Goal: Transaction & Acquisition: Obtain resource

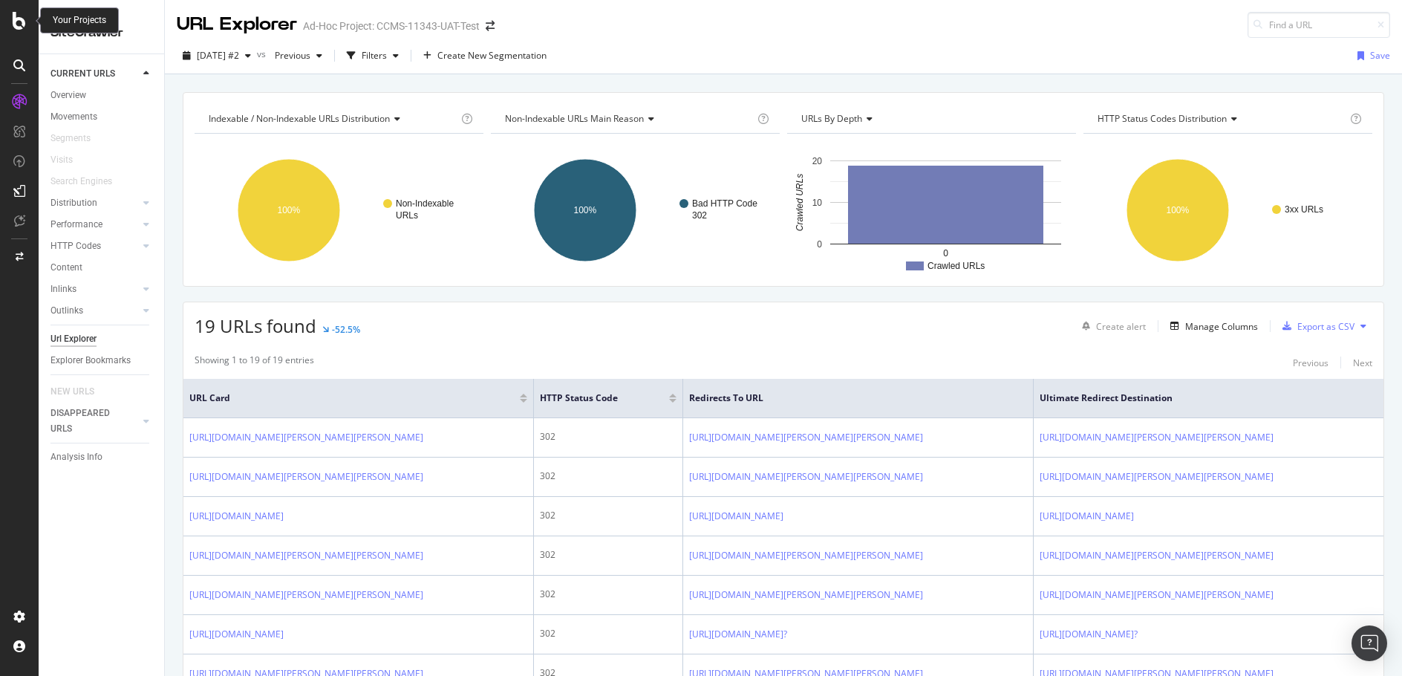
click at [22, 22] on icon at bounding box center [19, 21] width 13 height 18
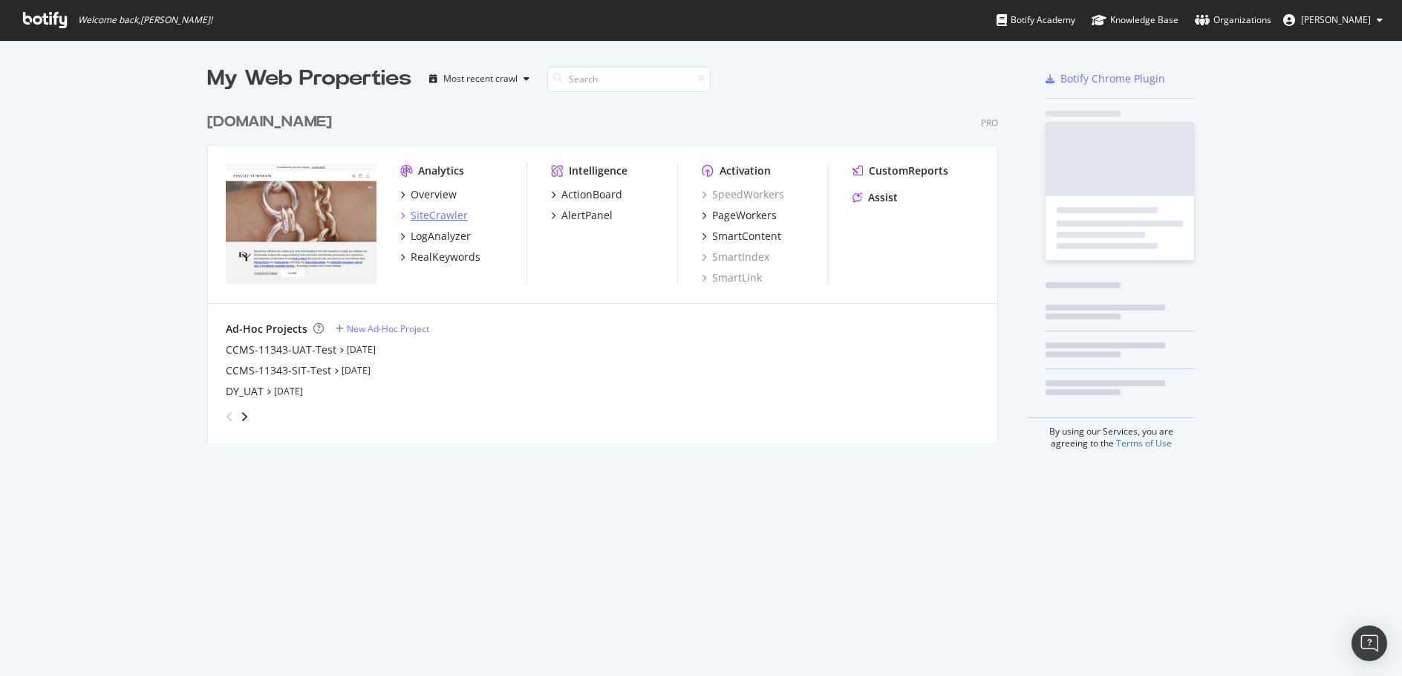
scroll to position [338, 792]
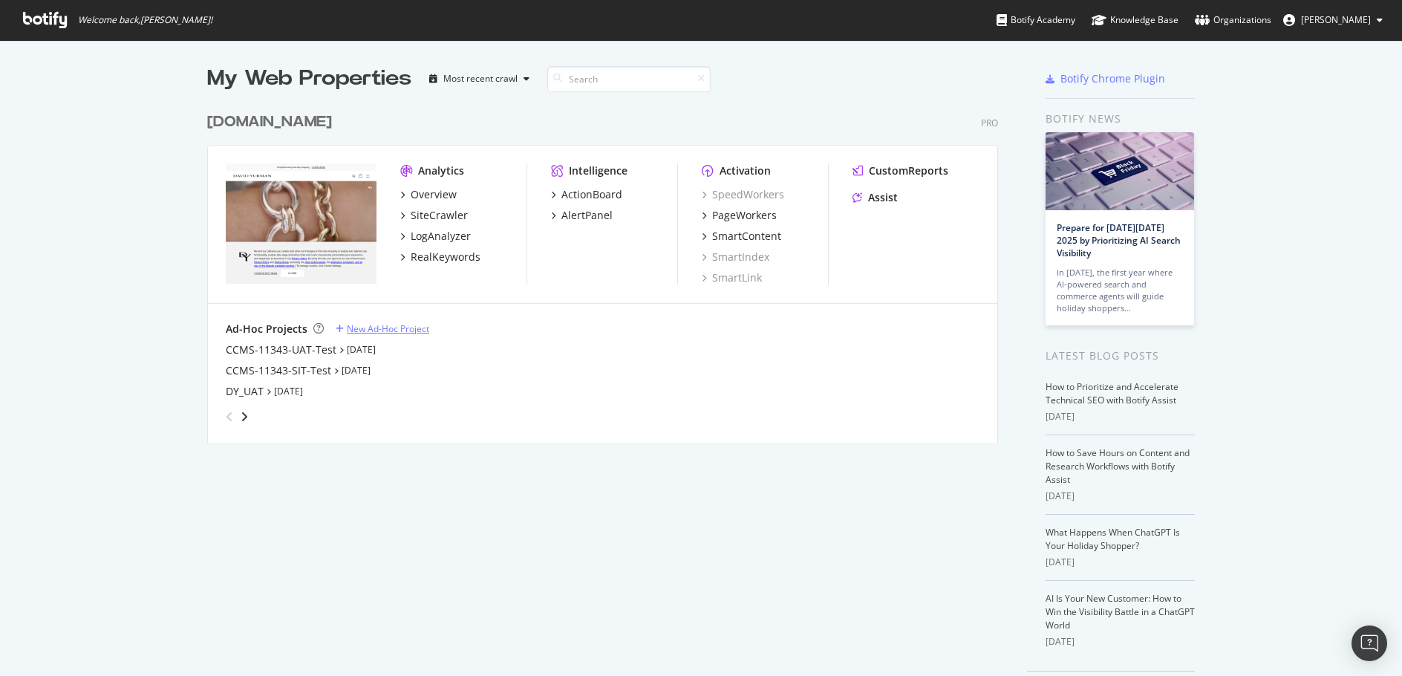
click at [395, 327] on div "New Ad-Hoc Project" at bounding box center [388, 328] width 82 height 13
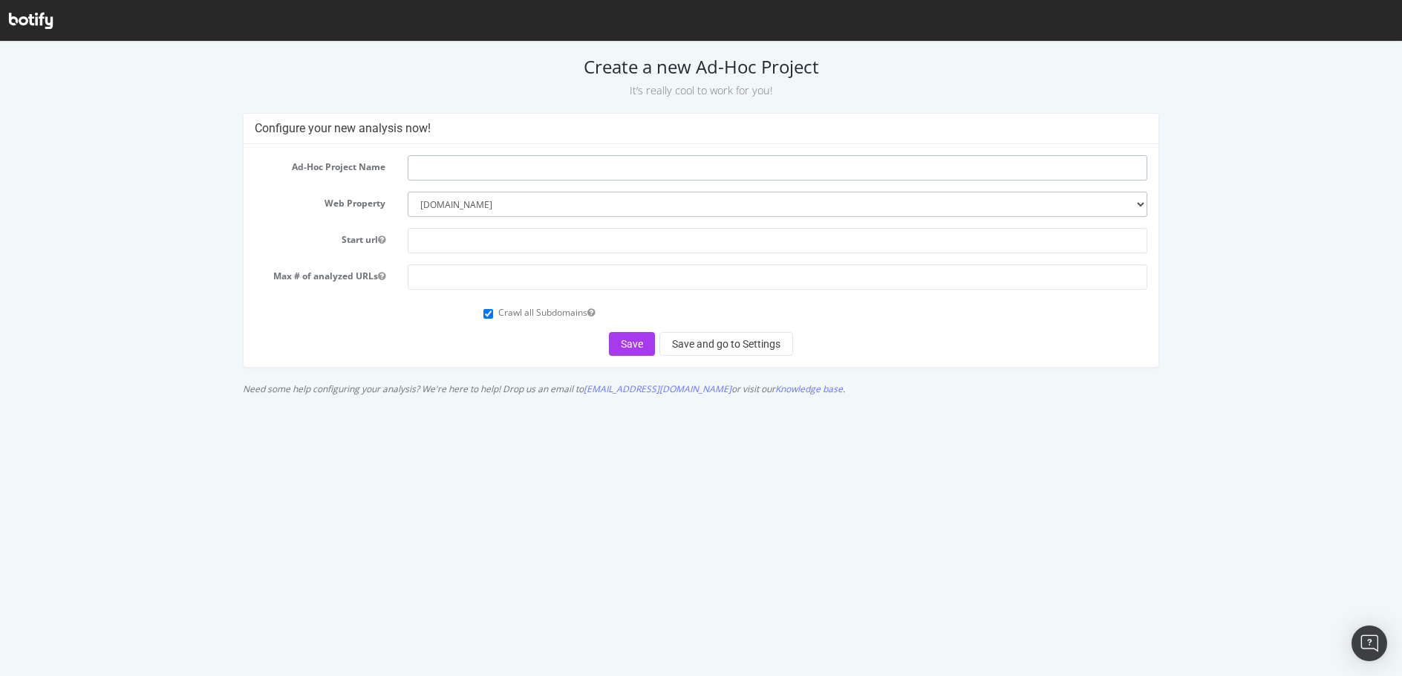
click at [471, 170] on input "text" at bounding box center [778, 167] width 740 height 25
paste input "CCMS-11285"
type input "CCMS-11285-UAT-QA"
click at [484, 281] on input "number" at bounding box center [778, 276] width 740 height 25
type input "1000"
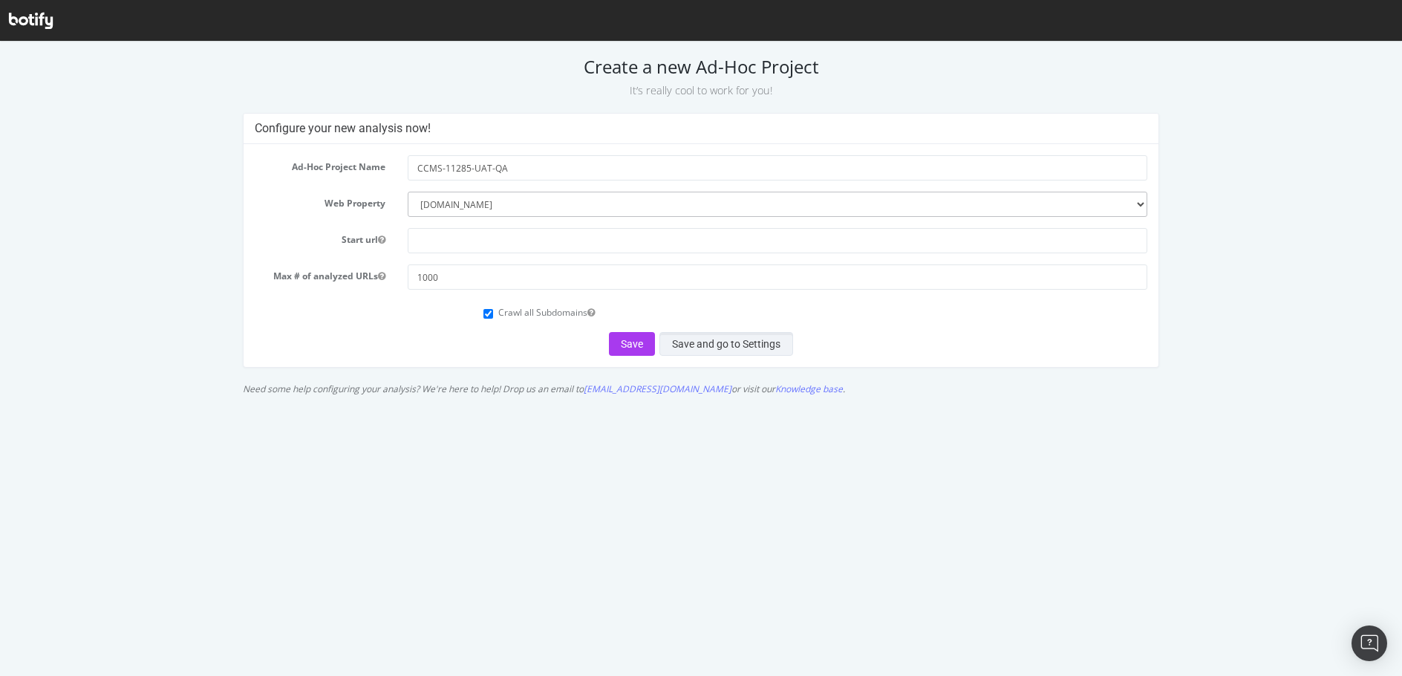
click at [756, 344] on button "Save and go to Settings" at bounding box center [727, 344] width 134 height 24
click at [547, 244] on input "text" at bounding box center [778, 240] width 740 height 25
click at [505, 244] on input "text" at bounding box center [778, 240] width 740 height 25
type input "d"
type input "w"
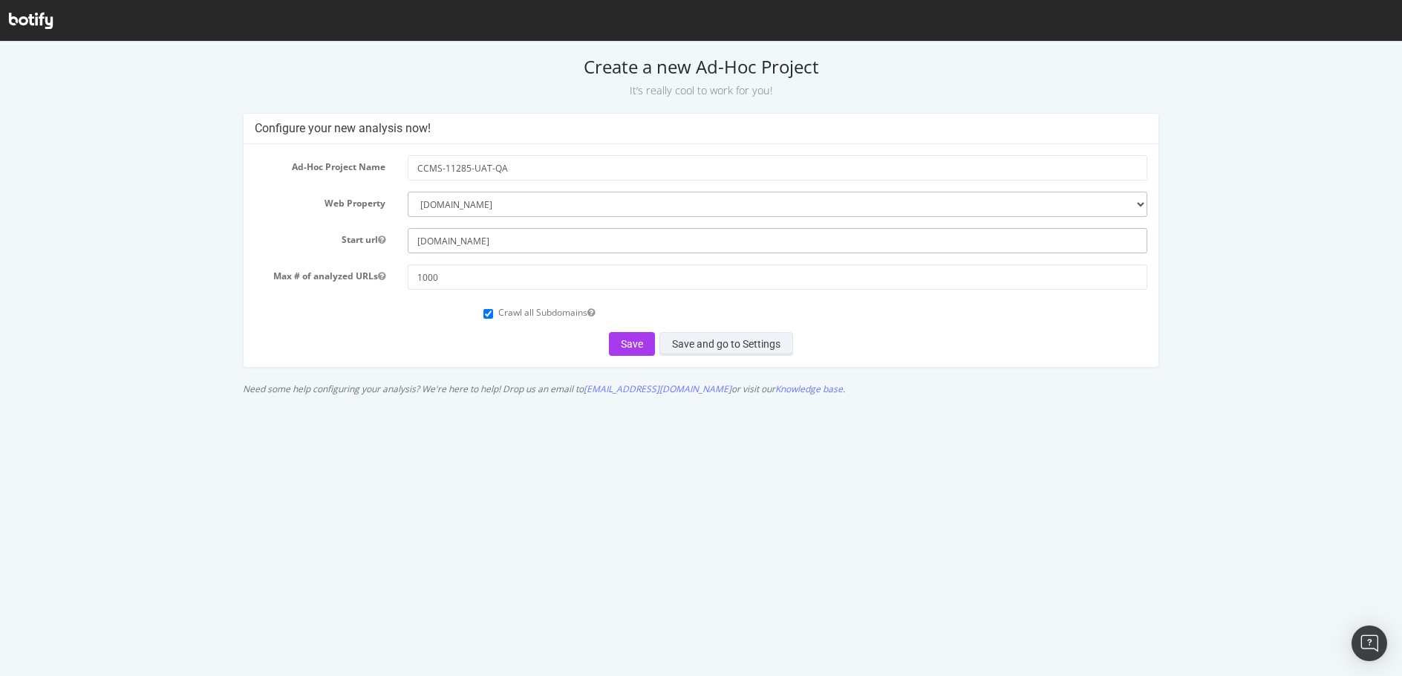
type input "[DOMAIN_NAME]"
click at [689, 341] on button "Save and go to Settings" at bounding box center [727, 344] width 134 height 24
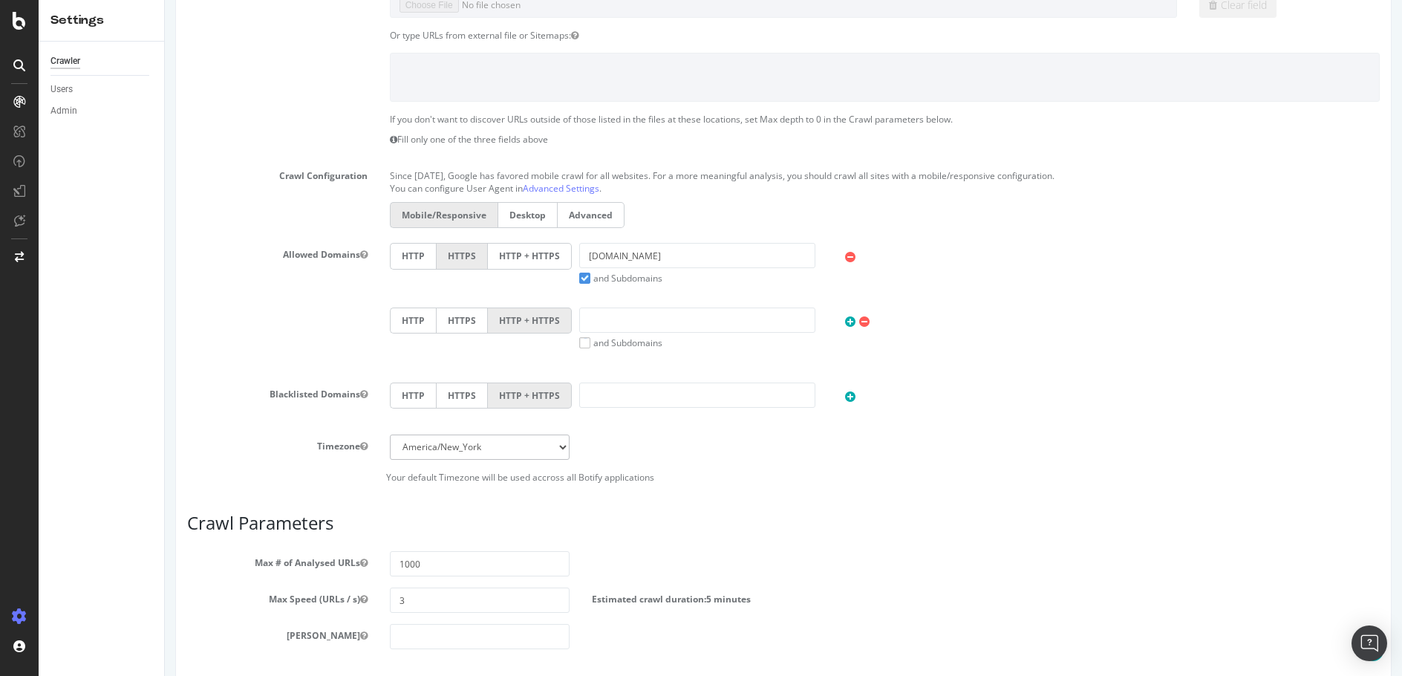
scroll to position [559, 0]
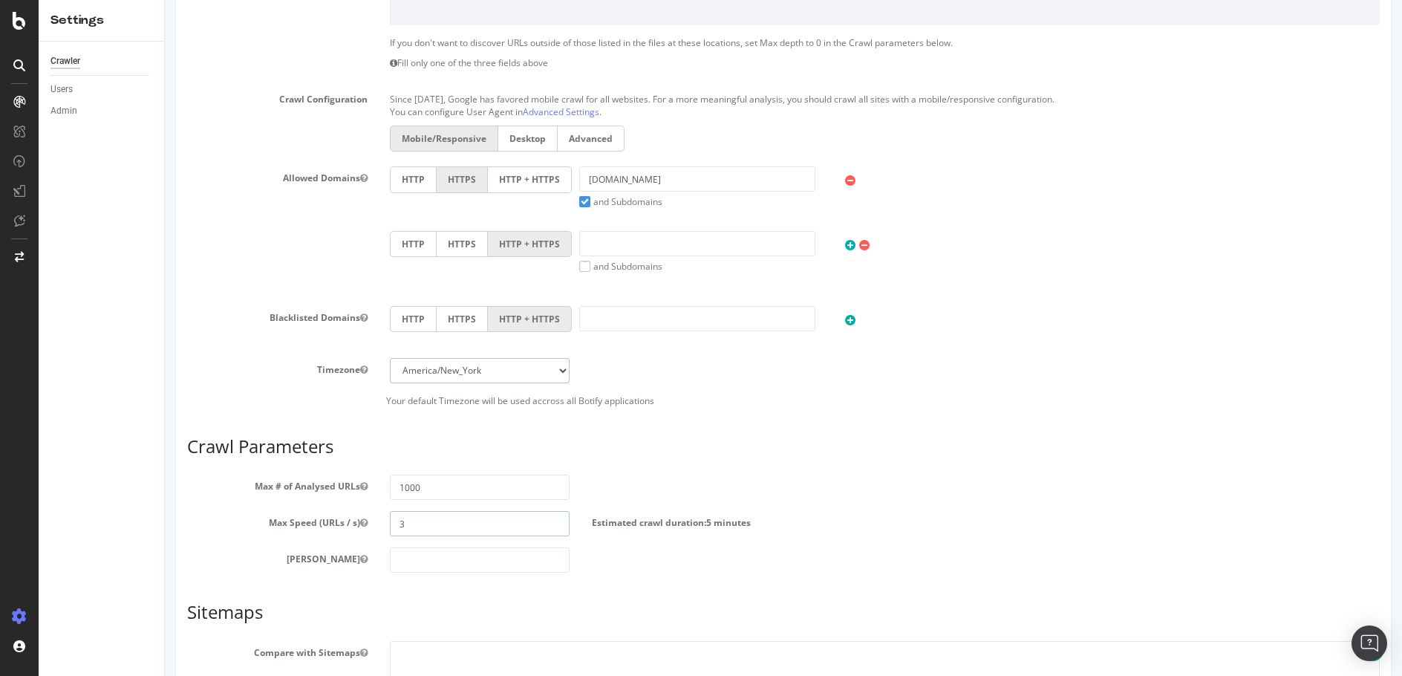
click at [423, 530] on input "3" at bounding box center [480, 523] width 181 height 25
type input "4"
click at [757, 466] on article "Crawl Parameters Max # of Analysed URLs 1000 Max Speed (URLs / s) 4 Estimated c…" at bounding box center [783, 505] width 1193 height 136
click at [522, 182] on label "HTTP + HTTPS" at bounding box center [530, 179] width 84 height 26
click at [165, 0] on input "HTTP + HTTPS" at bounding box center [165, 0] width 0 height 0
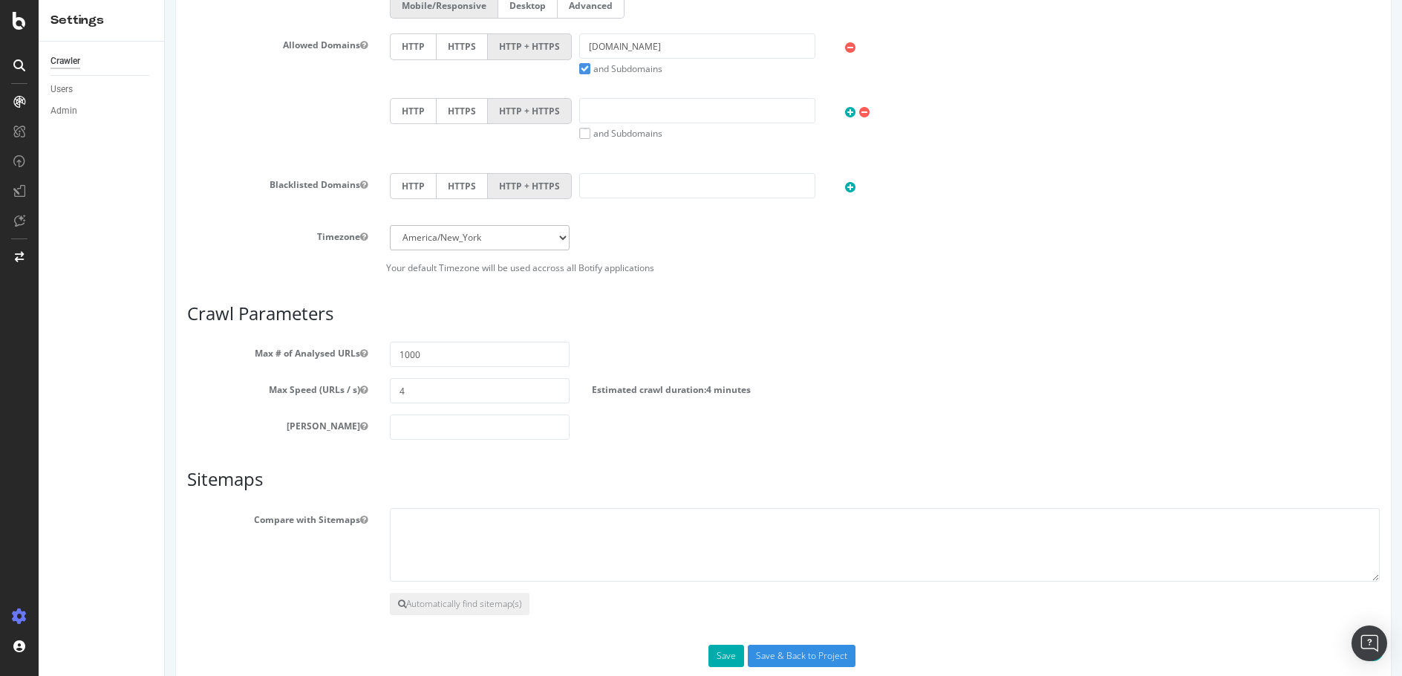
scroll to position [701, 0]
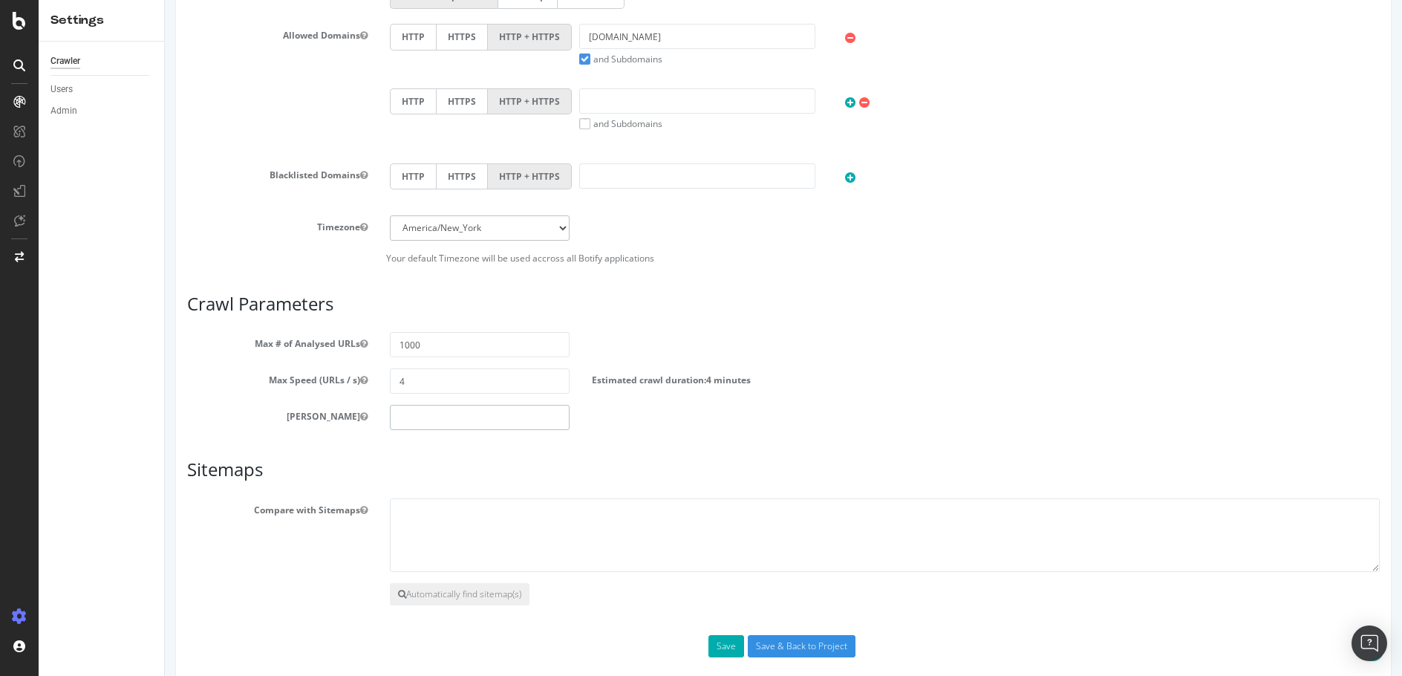
click at [470, 428] on input "number" at bounding box center [480, 417] width 181 height 25
type input "0"
click at [1163, 322] on article "Crawl Parameters Max # of Analysed URLs 1000 Max Speed (URLs / s) 4 Estimated c…" at bounding box center [783, 362] width 1193 height 136
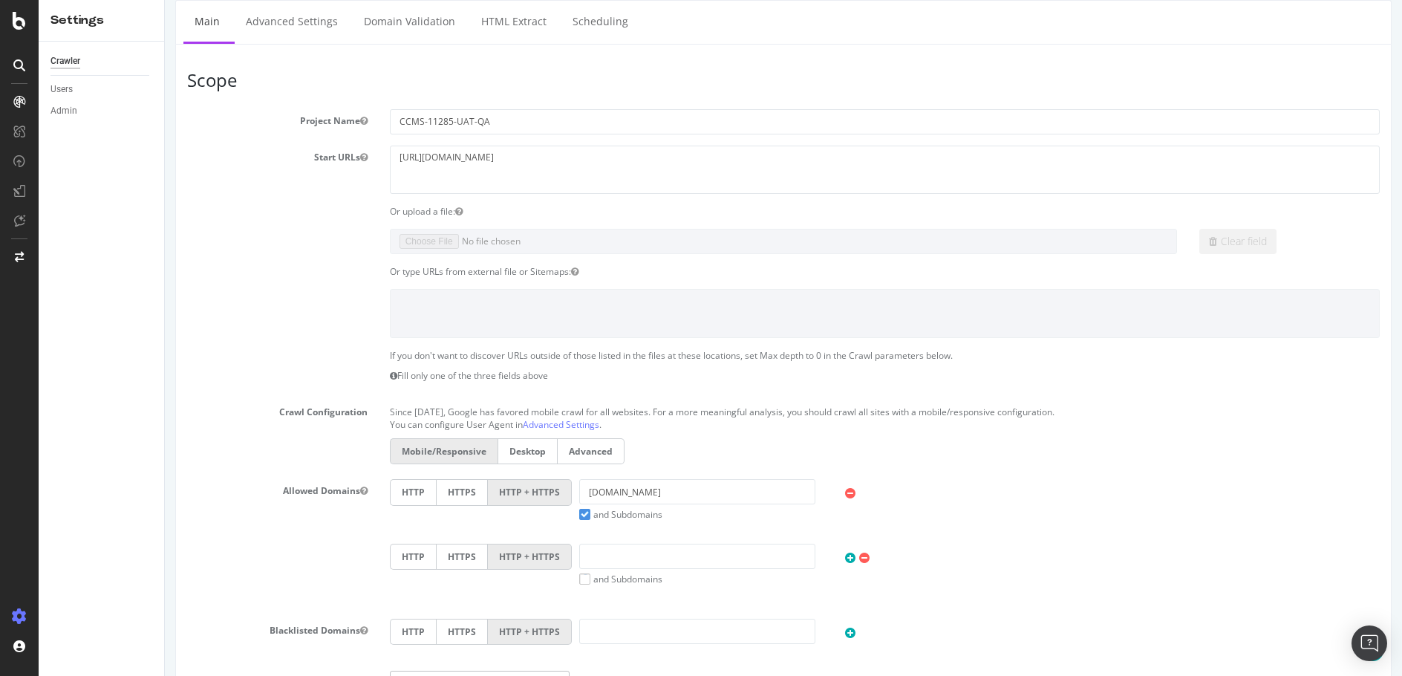
scroll to position [228, 0]
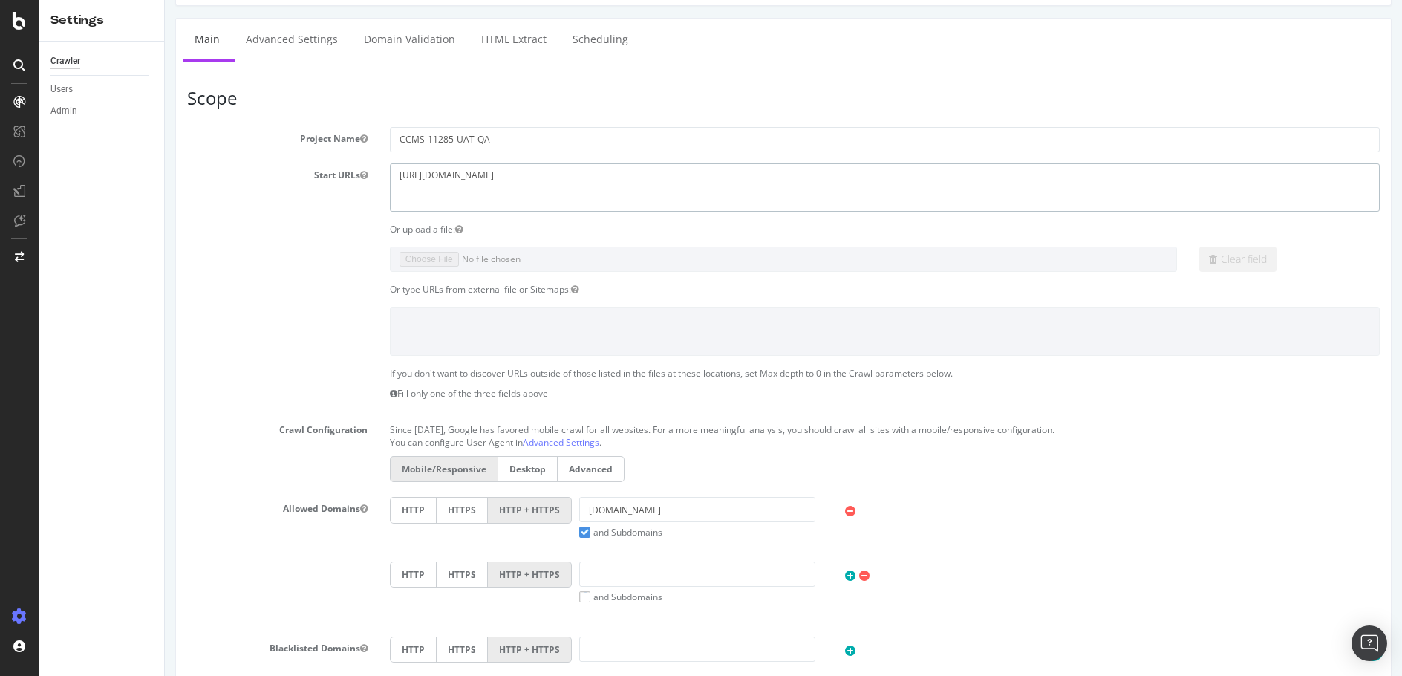
click at [587, 179] on textarea "https://uat.davidyurman.com" at bounding box center [885, 187] width 990 height 48
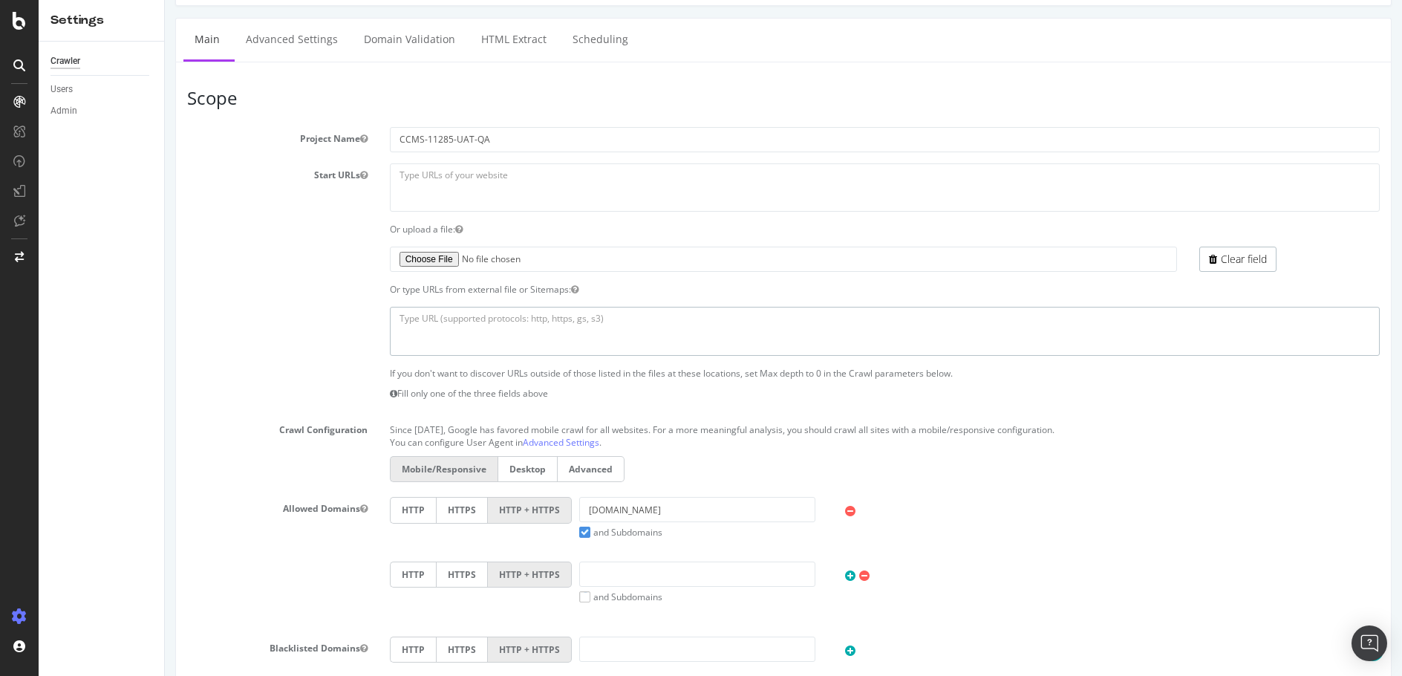
click at [443, 312] on textarea at bounding box center [885, 331] width 990 height 48
paste textarea "https://uat.davidyurman.com/sitemap-filters_sitemap.xml https://uat.davidyurman…"
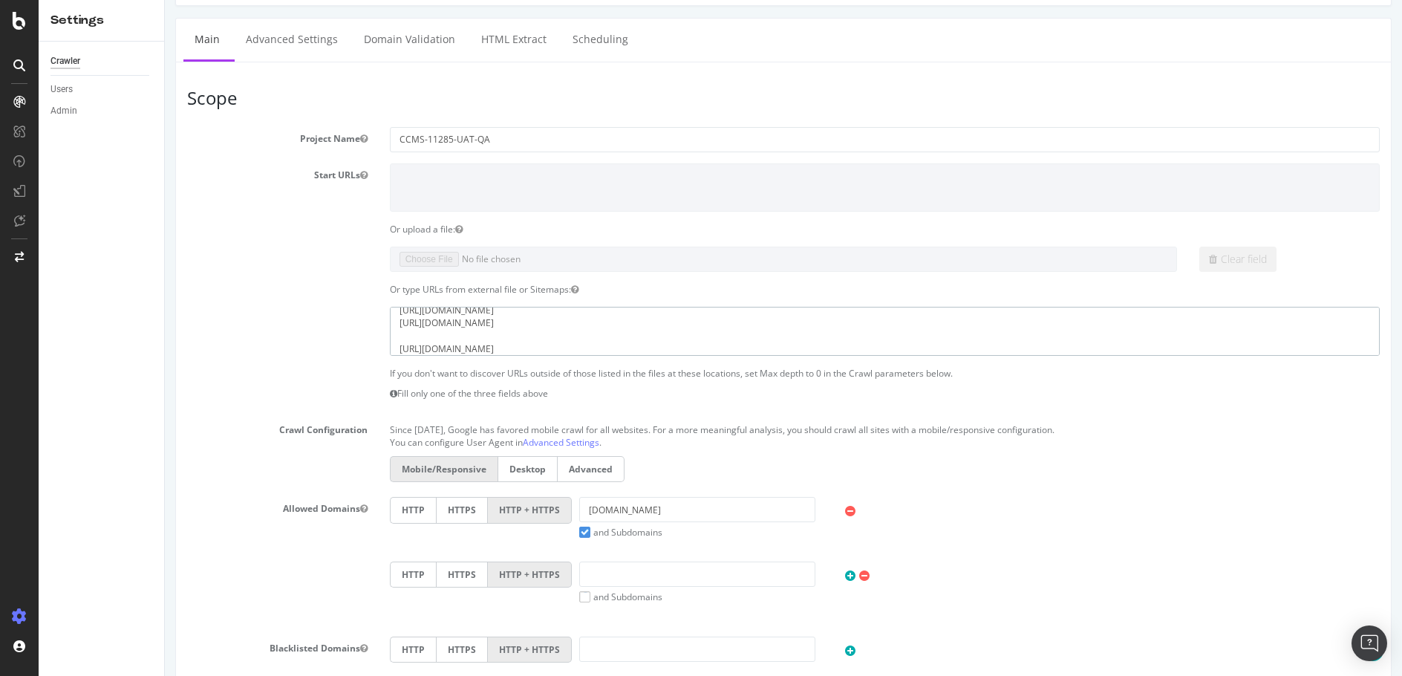
click at [445, 330] on textarea "https://uat.davidyurman.com/sitemap-filters_sitemap.xml https://uat.davidyurman…" at bounding box center [885, 331] width 990 height 48
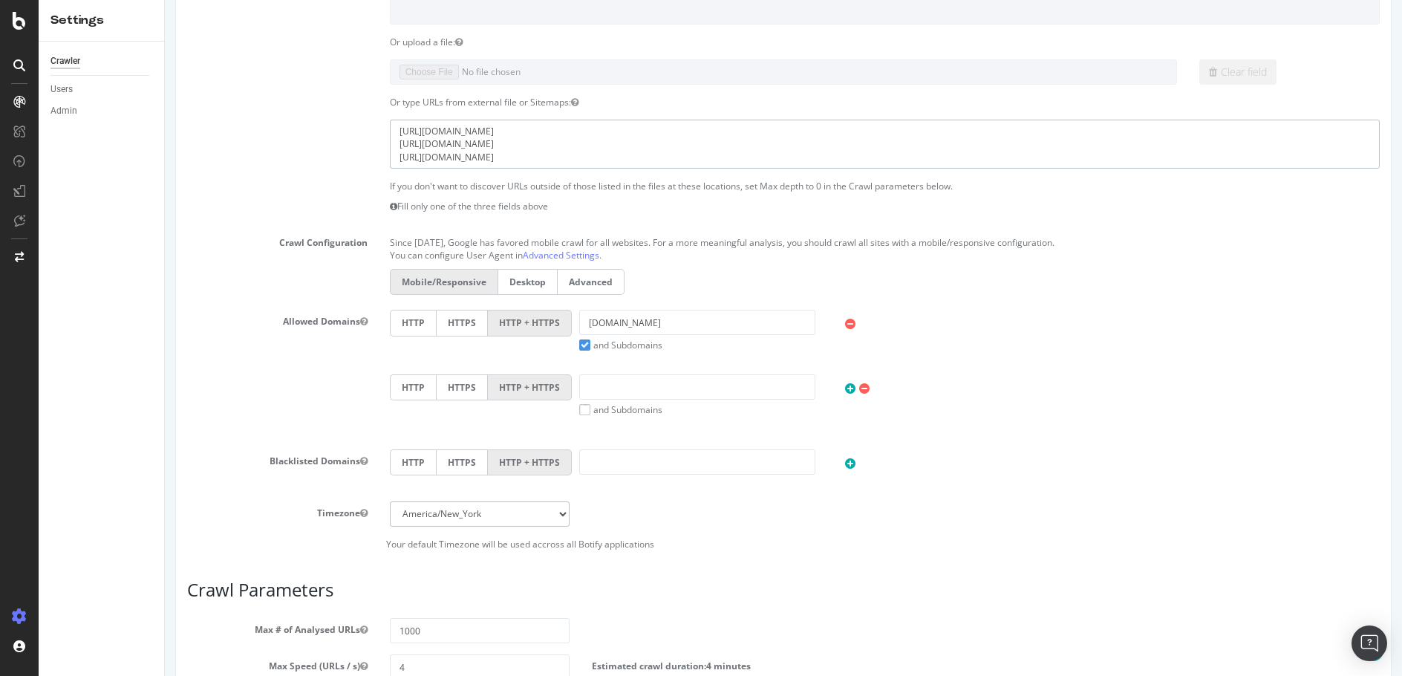
scroll to position [417, 0]
type textarea "https://uat.davidyurman.com/sitemap-filters_sitemap.xml https://uat.davidyurman…"
click at [459, 323] on label "HTTPS" at bounding box center [462, 321] width 52 height 26
click at [165, 0] on input "HTTPS" at bounding box center [165, 0] width 0 height 0
click at [542, 316] on label "HTTP + HTTPS" at bounding box center [530, 321] width 84 height 26
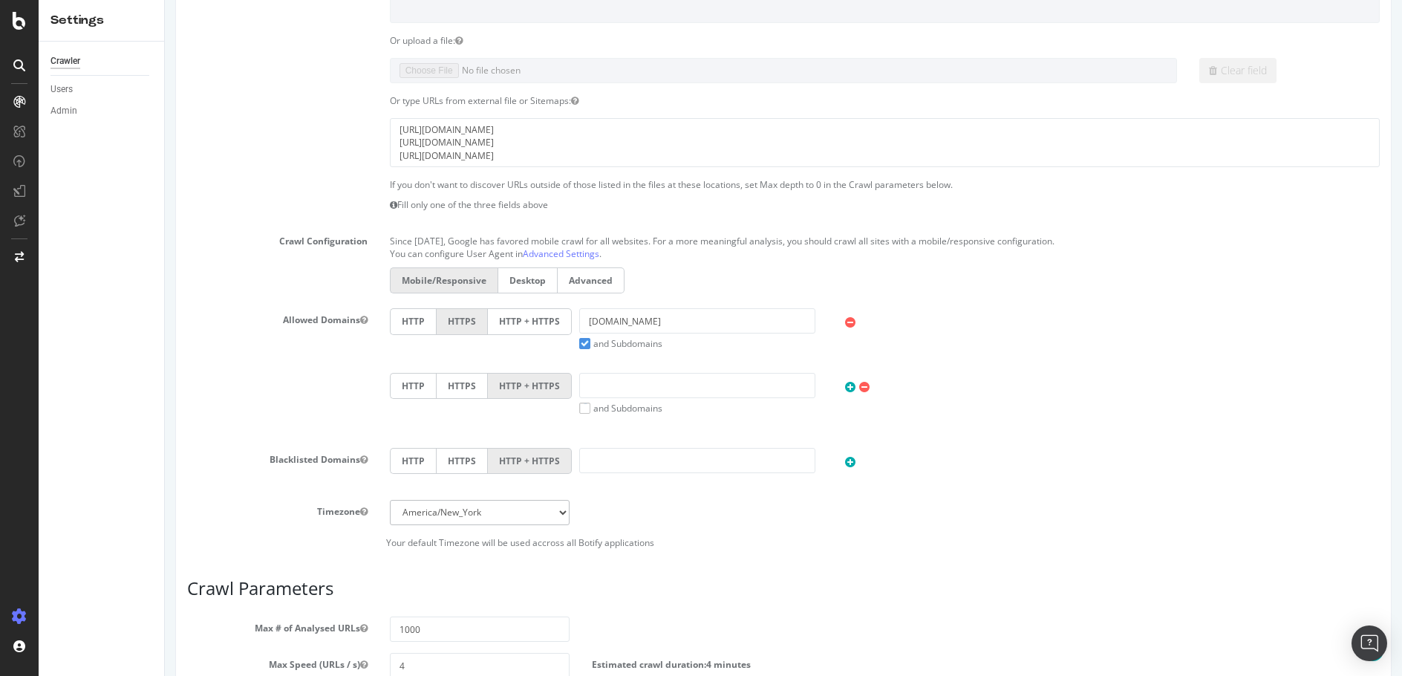
click at [165, 0] on input "HTTP + HTTPS" at bounding box center [165, 0] width 0 height 0
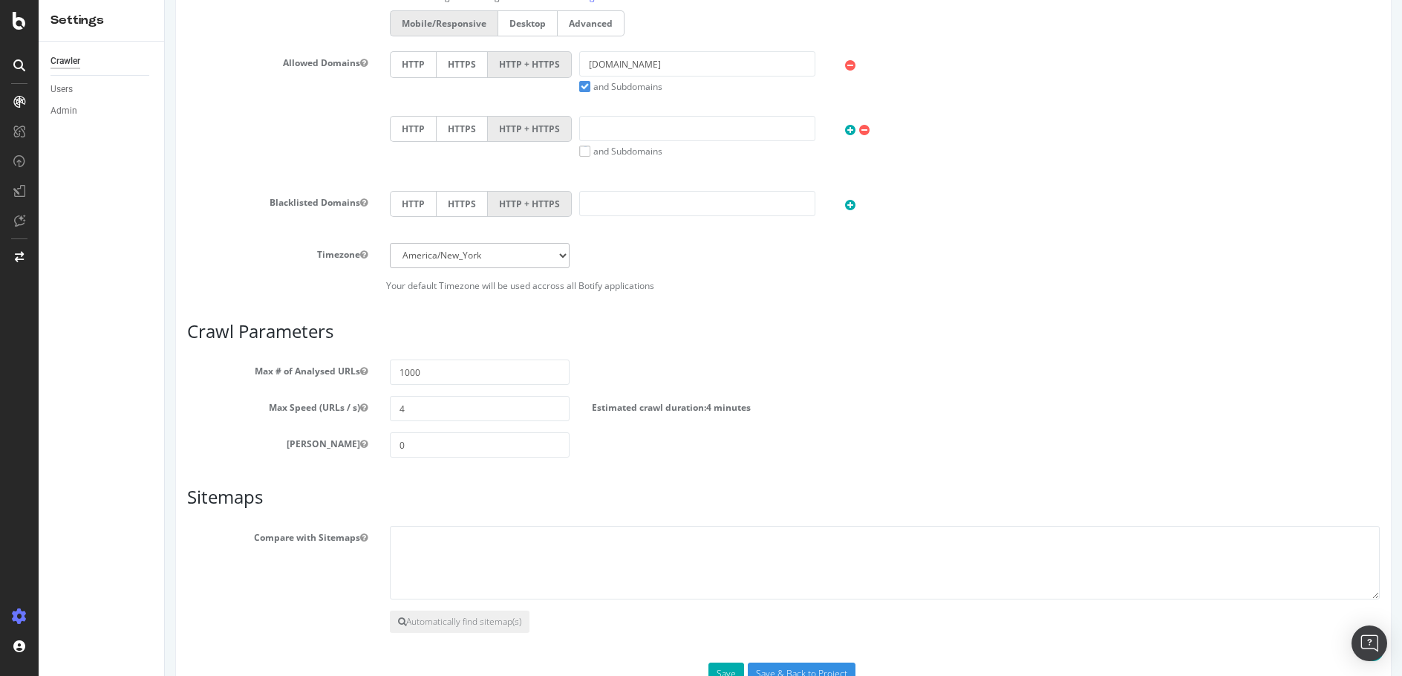
scroll to position [721, 0]
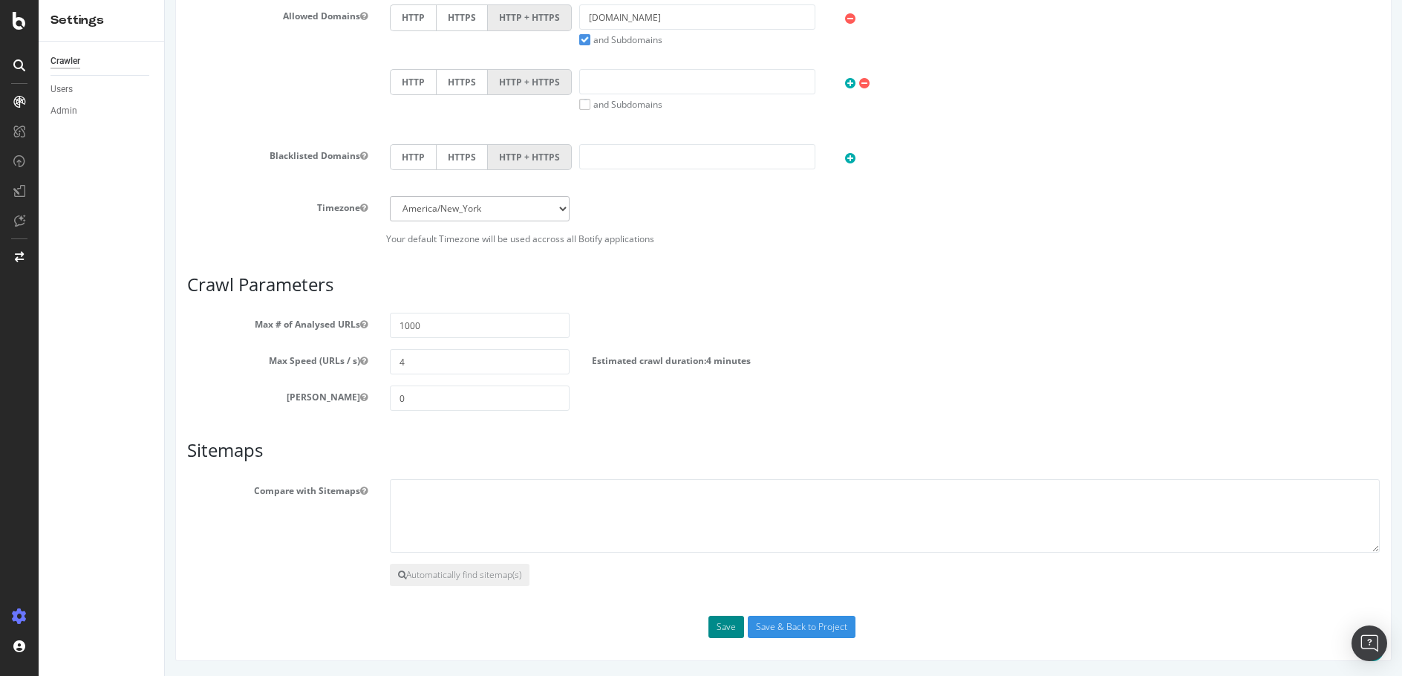
click at [721, 625] on button "Save" at bounding box center [727, 627] width 36 height 22
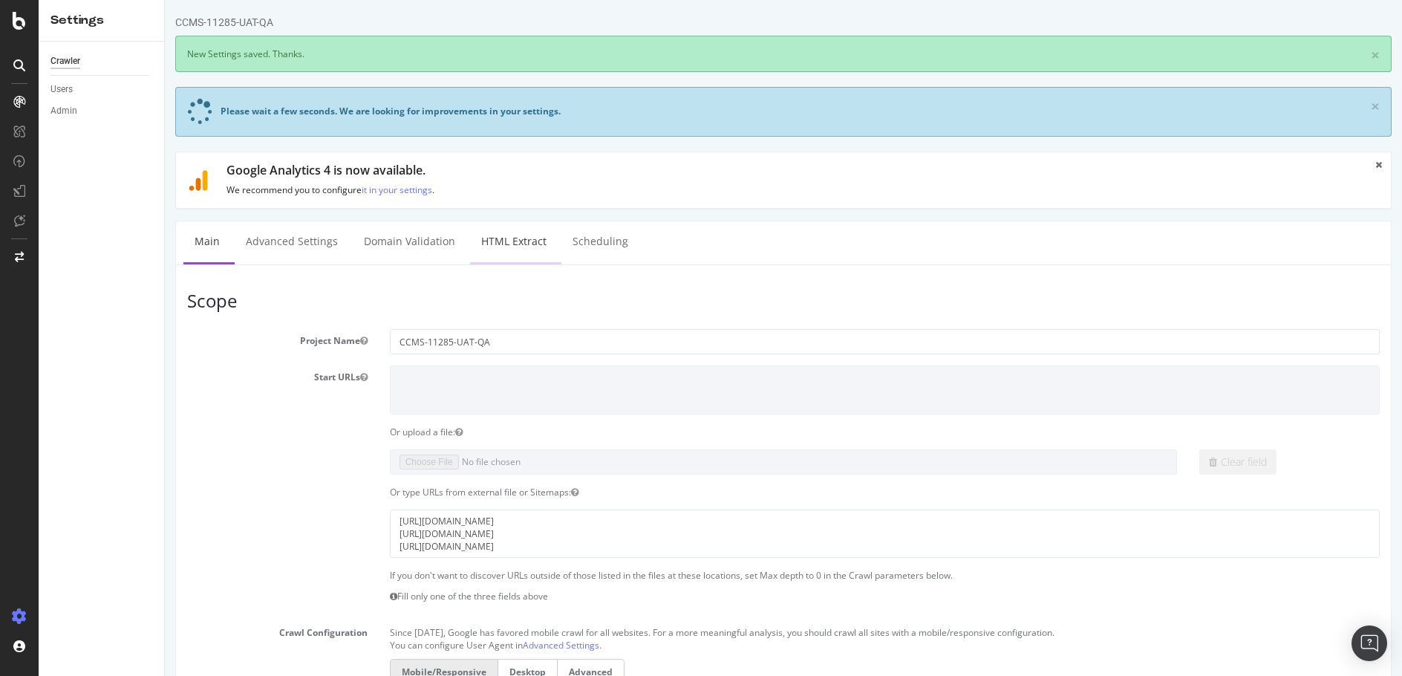
scroll to position [0, 0]
click at [313, 242] on link "Advanced Settings" at bounding box center [292, 241] width 114 height 41
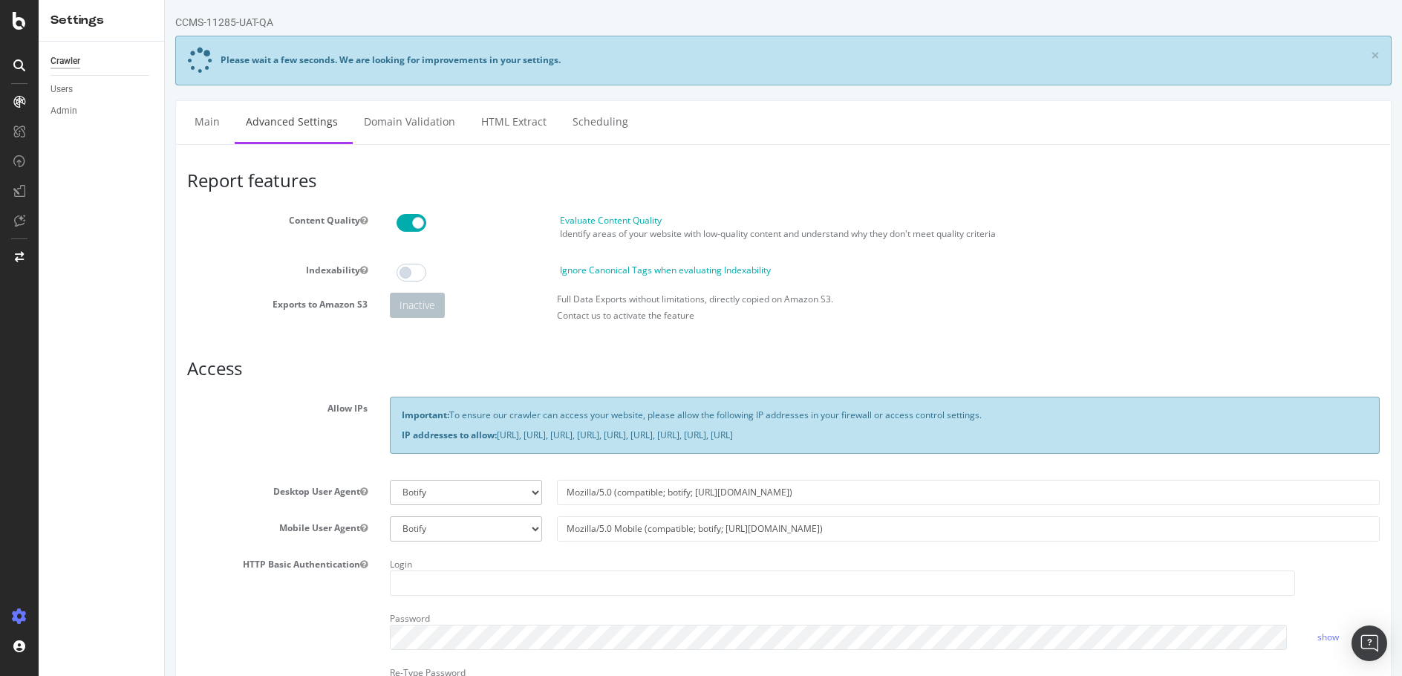
click at [411, 214] on span at bounding box center [412, 223] width 30 height 18
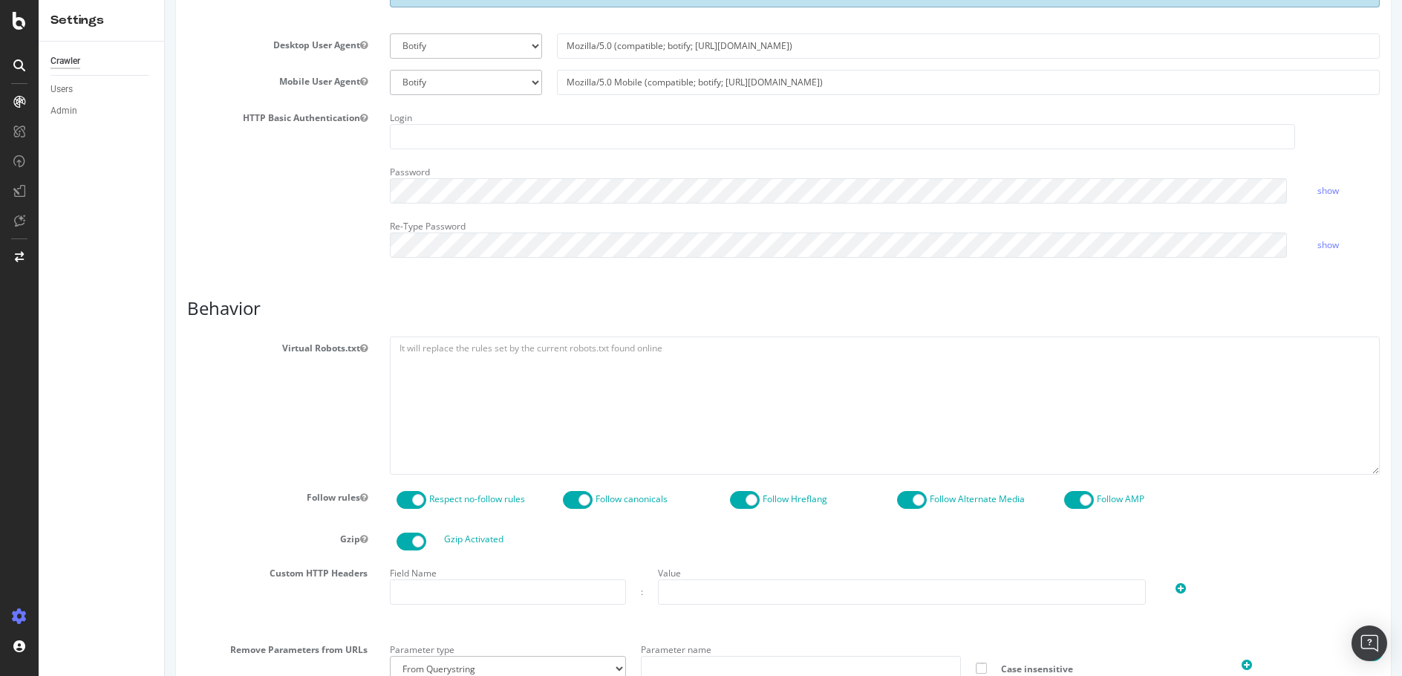
scroll to position [458, 0]
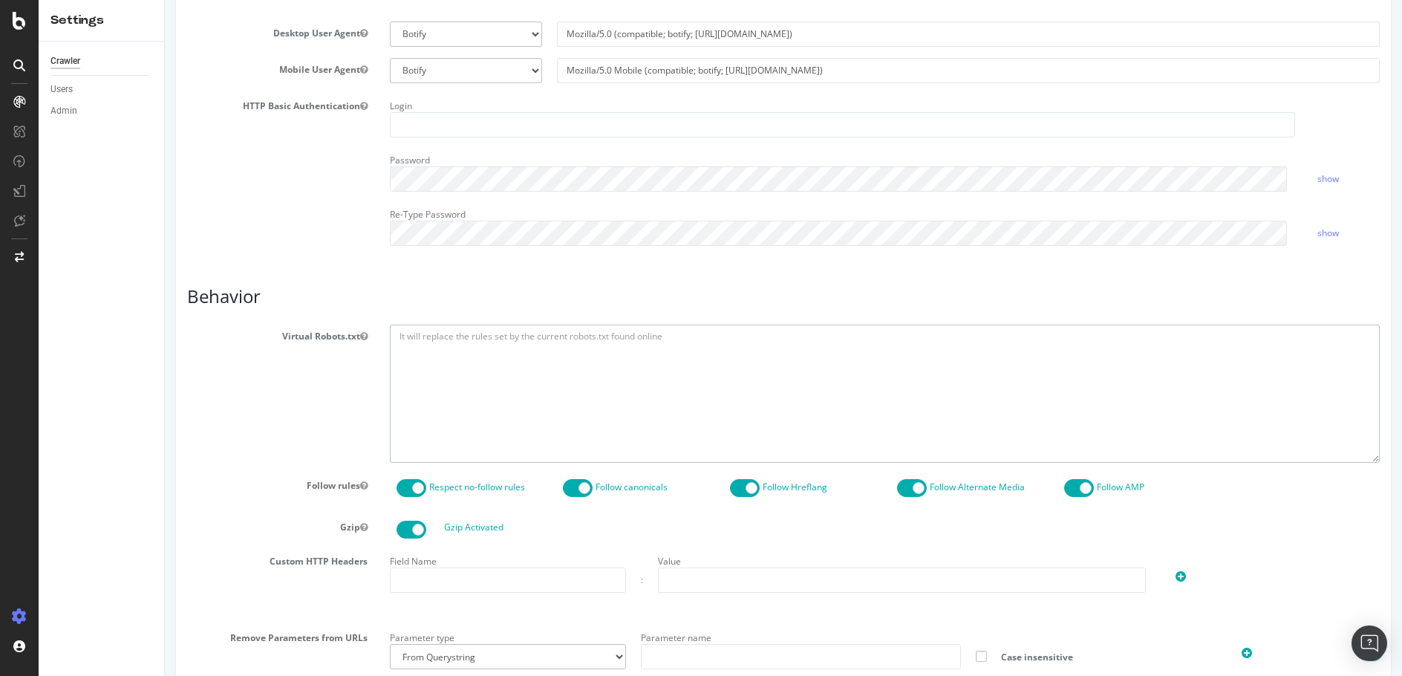
click at [544, 350] on textarea at bounding box center [885, 393] width 990 height 137
click at [439, 337] on textarea at bounding box center [885, 393] width 990 height 137
paste textarea "User-agent: *"
type textarea "User-agent: * Allow: /"
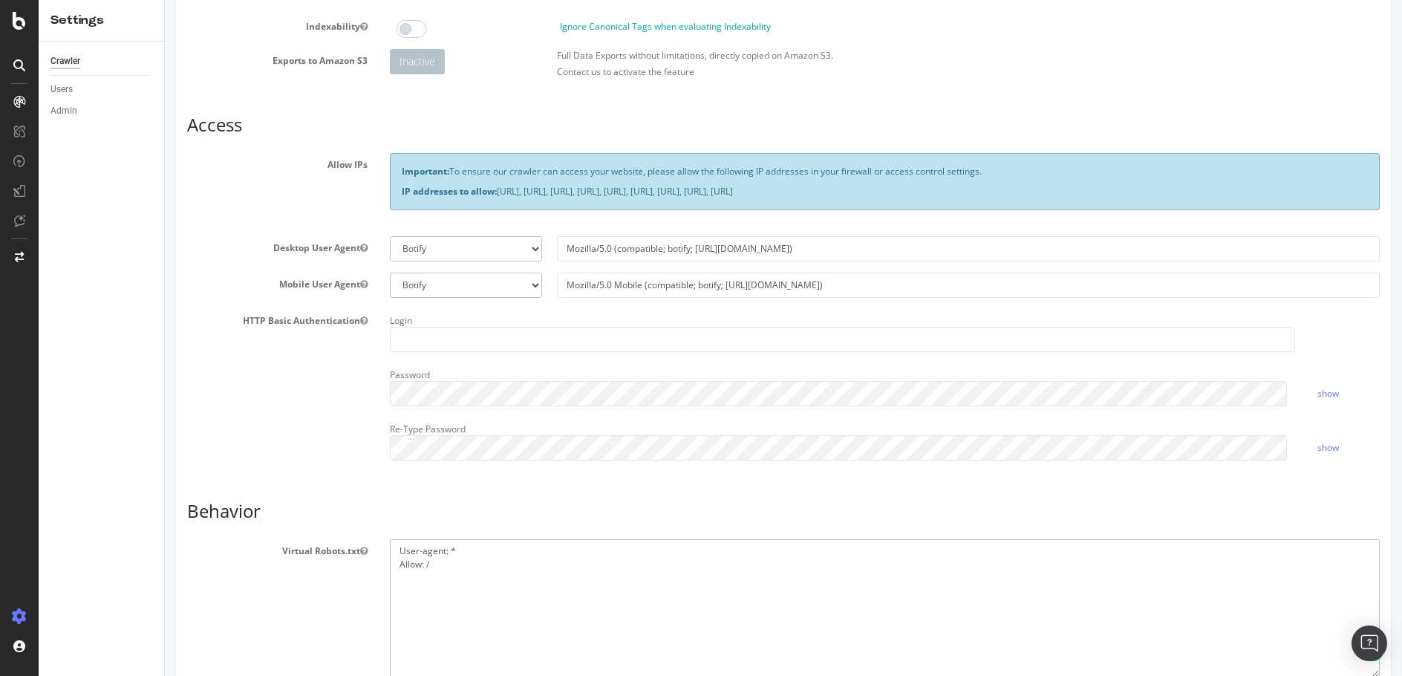
scroll to position [241, 0]
click at [428, 354] on div "Login Password show Re-Type Password show" at bounding box center [885, 392] width 1012 height 163
click at [446, 339] on input "text" at bounding box center [843, 341] width 906 height 25
type input "dytest"
click at [315, 365] on div "HTTP Basic Authentication Login dytest Password show Re-Type Password show" at bounding box center [783, 392] width 1215 height 163
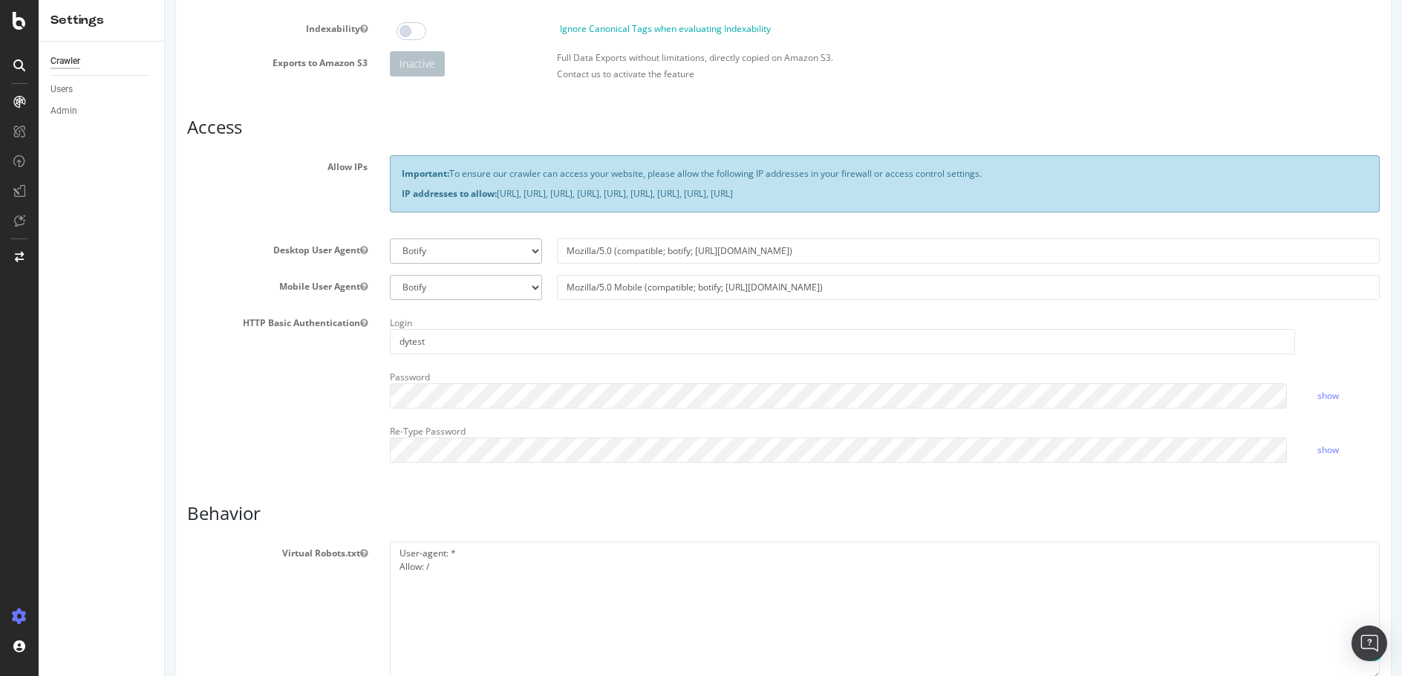
click at [802, 495] on div "Report features Content Quality Evaluate Content Quality Identify areas of your…" at bounding box center [783, 506] width 1193 height 1155
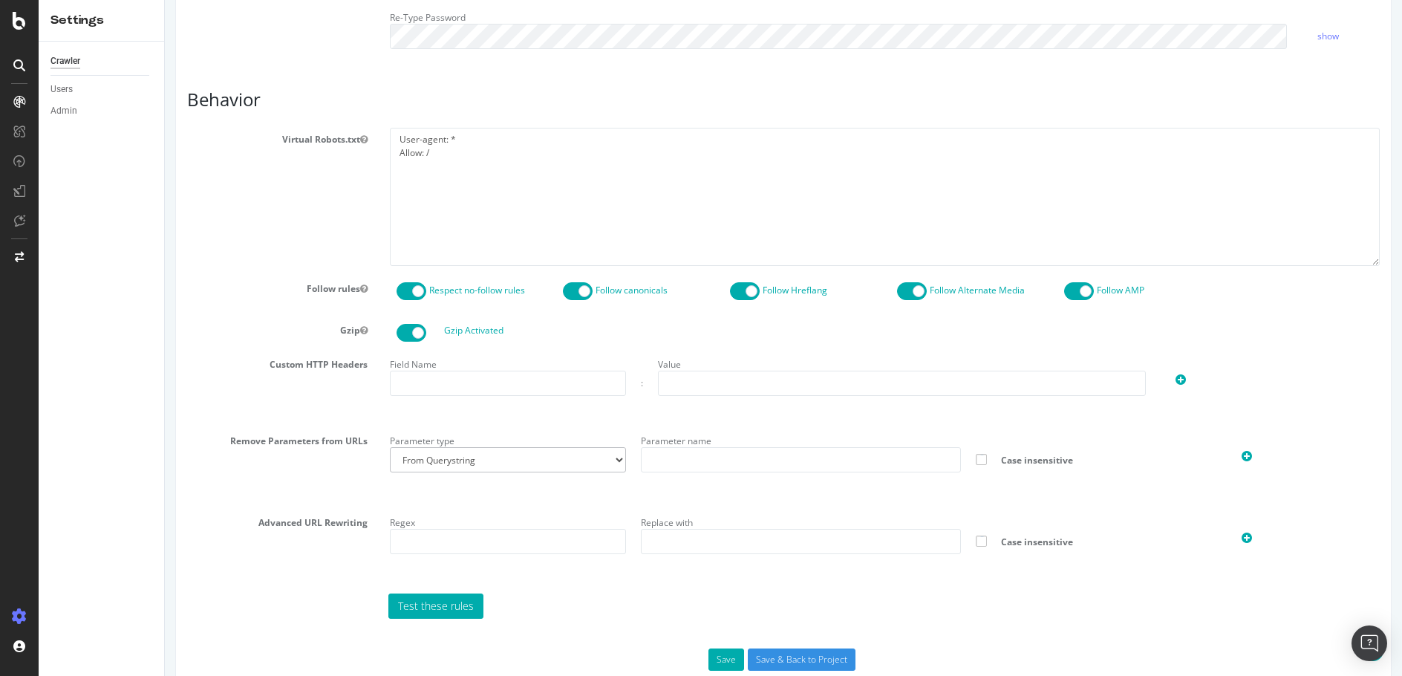
scroll to position [688, 0]
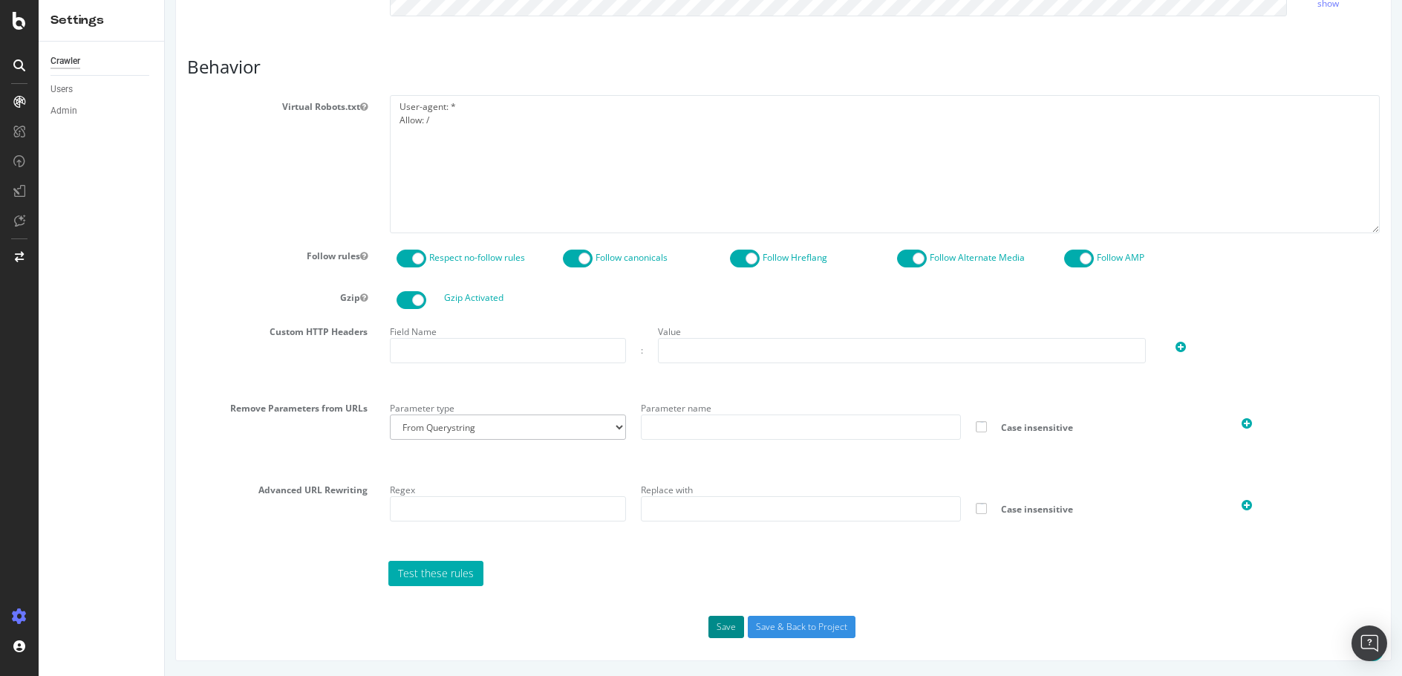
click at [709, 629] on button "Save" at bounding box center [727, 627] width 36 height 22
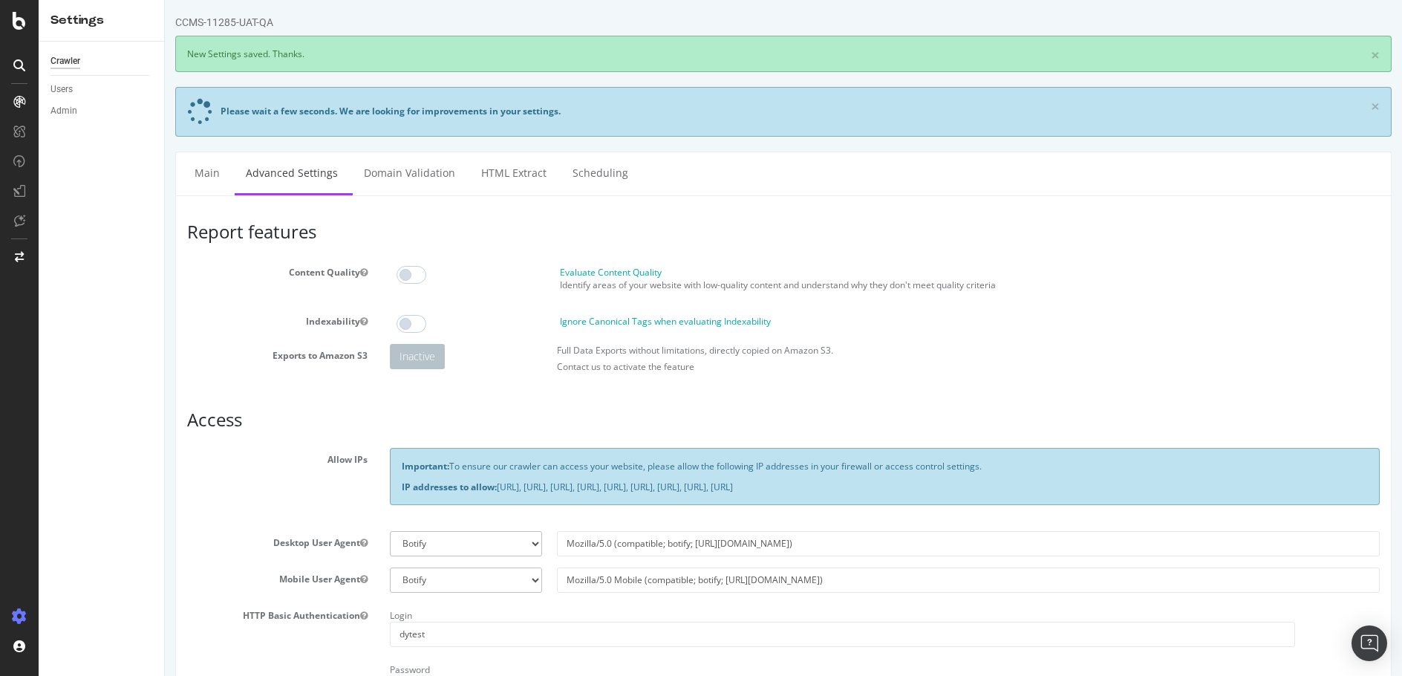
scroll to position [0, 0]
click at [391, 175] on link "Domain Validation" at bounding box center [410, 172] width 114 height 41
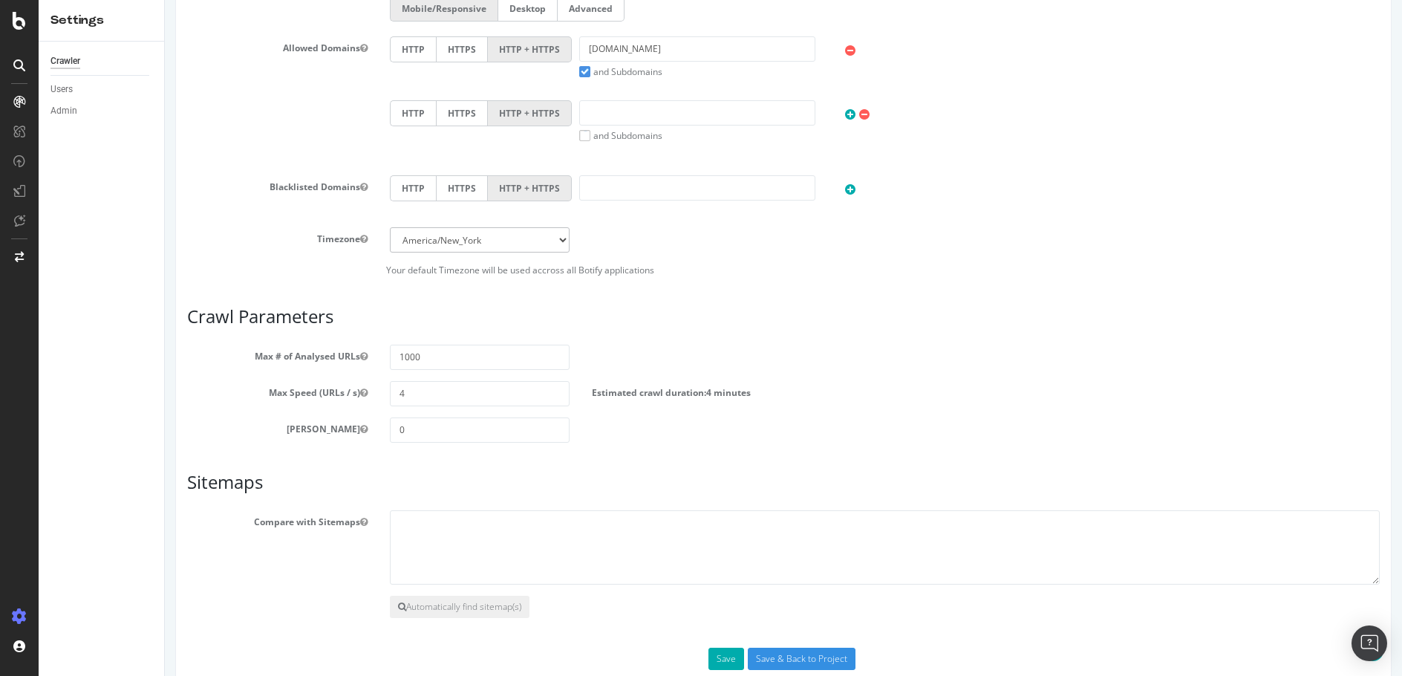
scroll to position [644, 0]
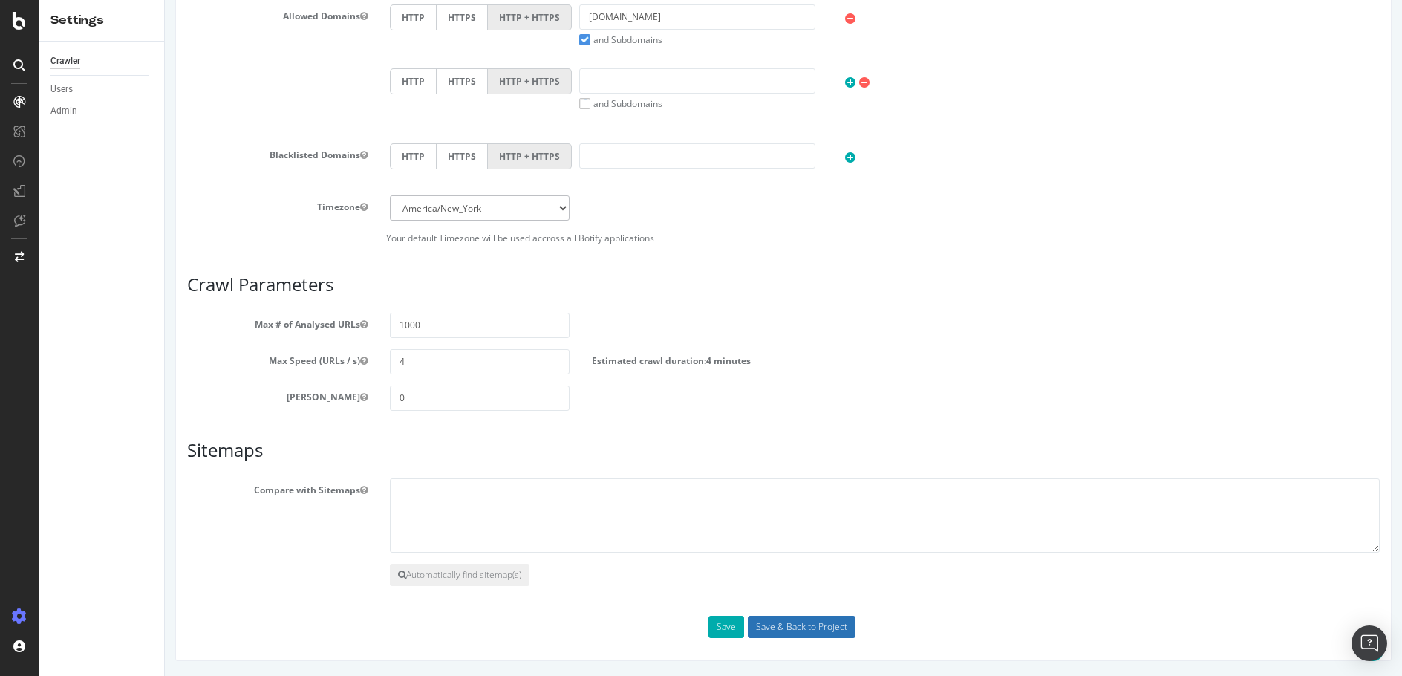
click at [773, 626] on input "Save & Back to Project" at bounding box center [802, 627] width 108 height 22
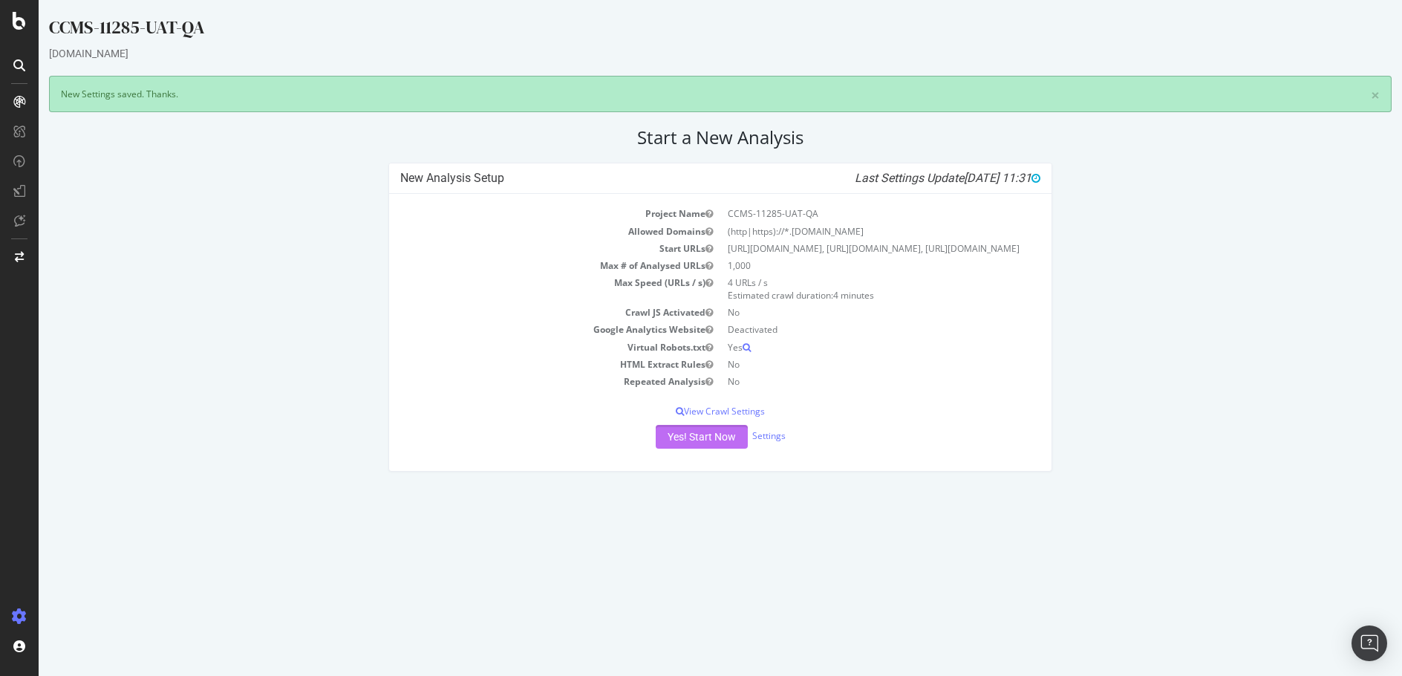
click at [719, 449] on button "Yes! Start Now" at bounding box center [702, 437] width 92 height 24
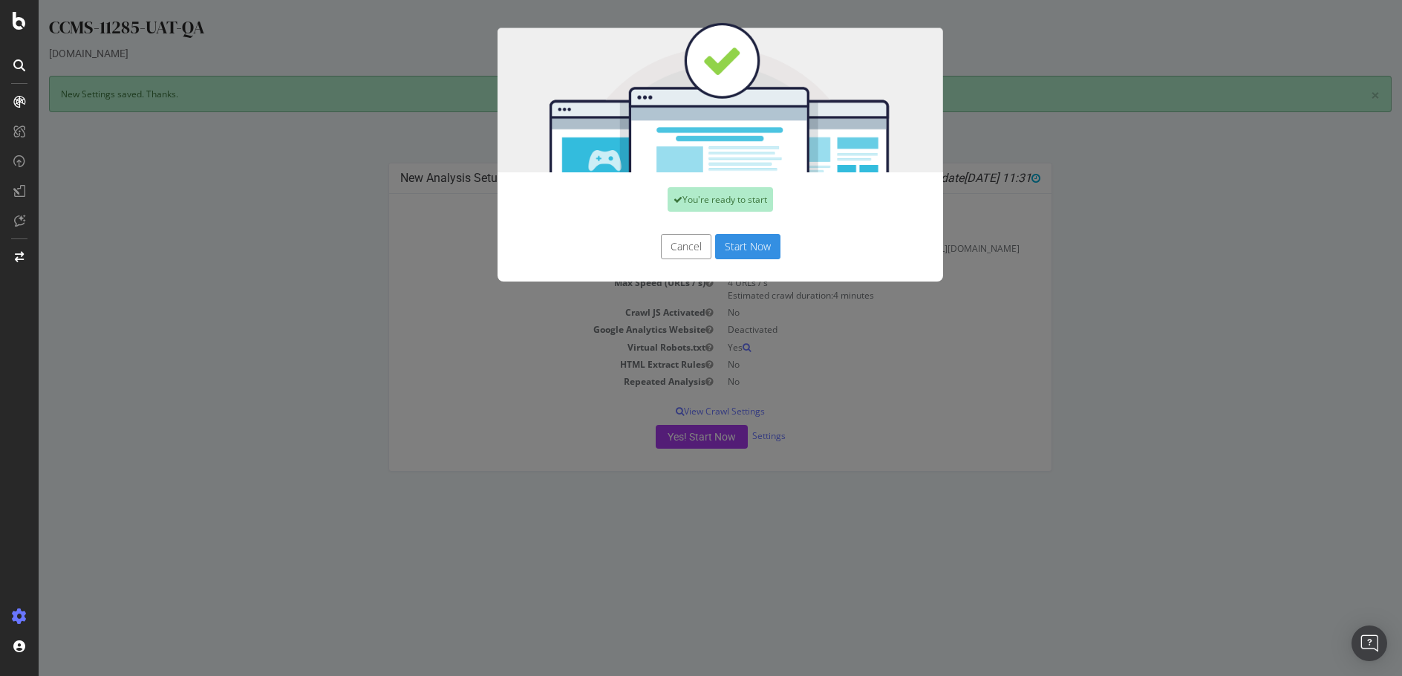
click at [767, 240] on button "Start Now" at bounding box center [747, 246] width 65 height 25
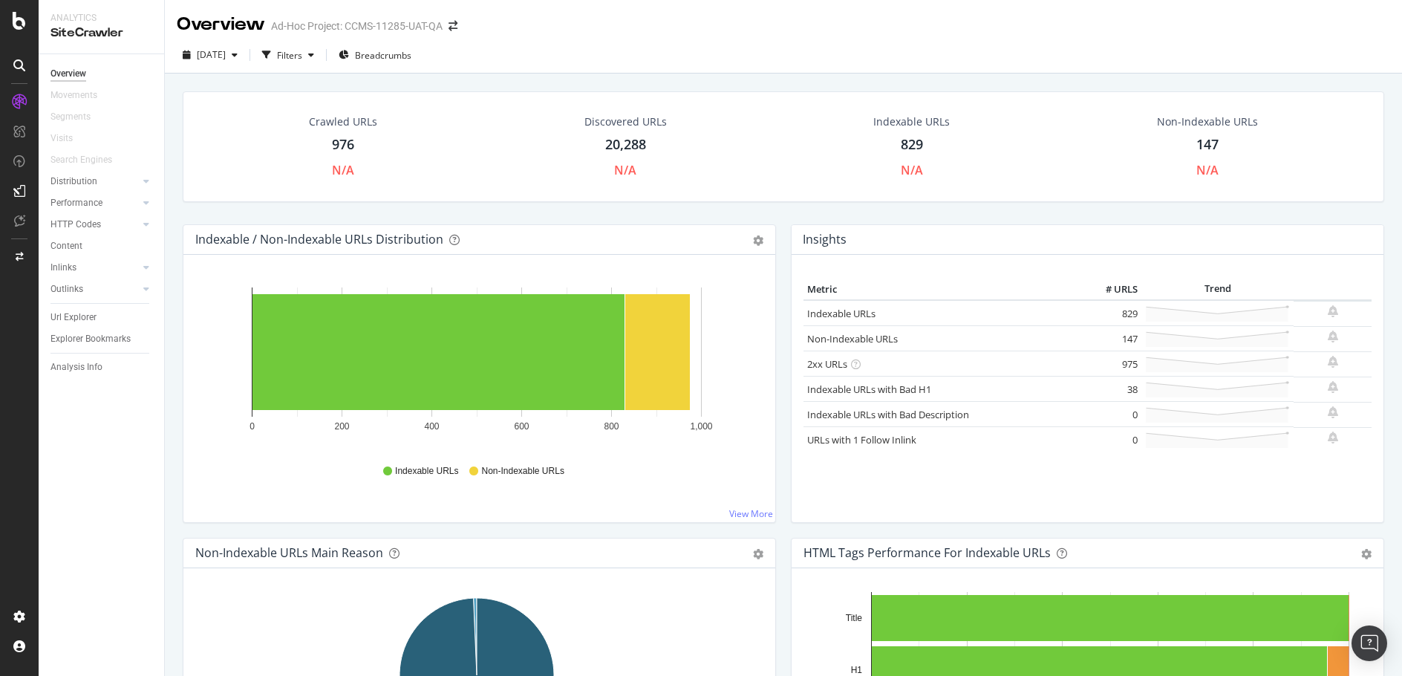
drag, startPoint x: 72, startPoint y: 313, endPoint x: 691, endPoint y: 306, distance: 618.8
click at [72, 313] on div "Url Explorer" at bounding box center [74, 318] width 46 height 16
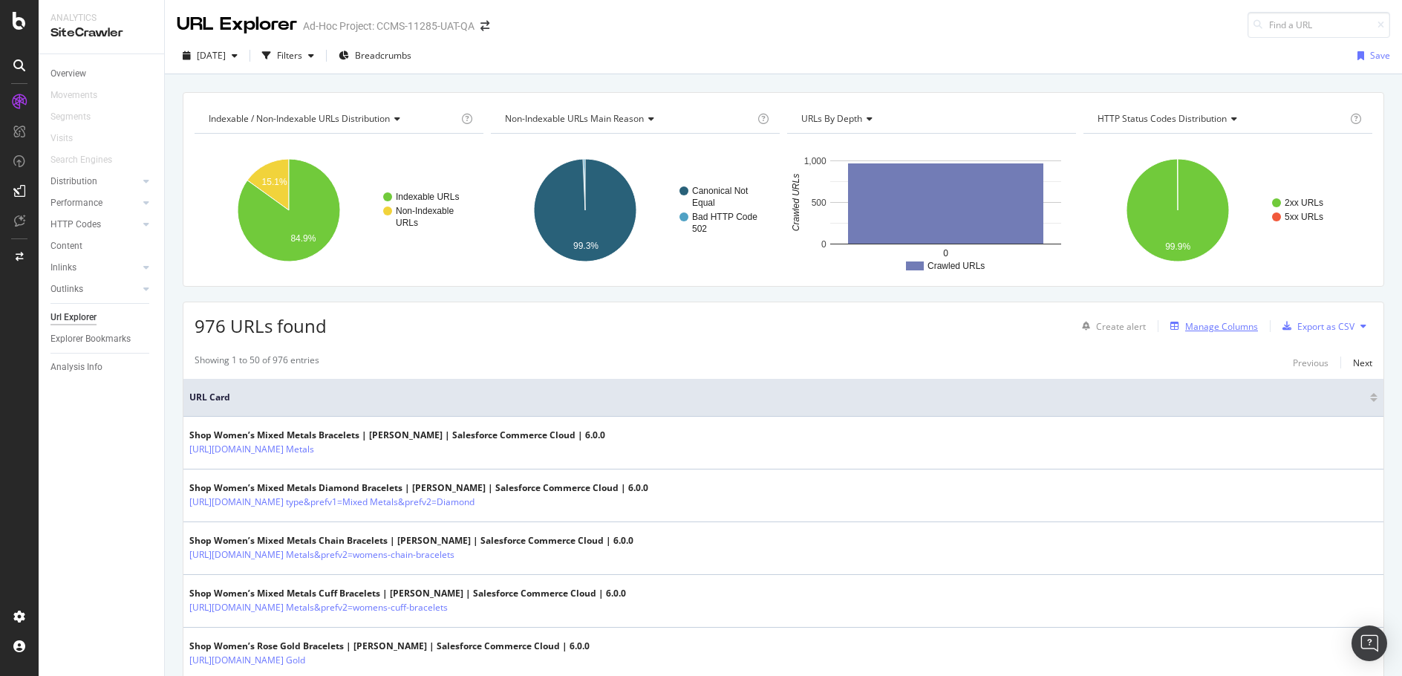
click at [1215, 324] on div "Manage Columns" at bounding box center [1222, 326] width 73 height 13
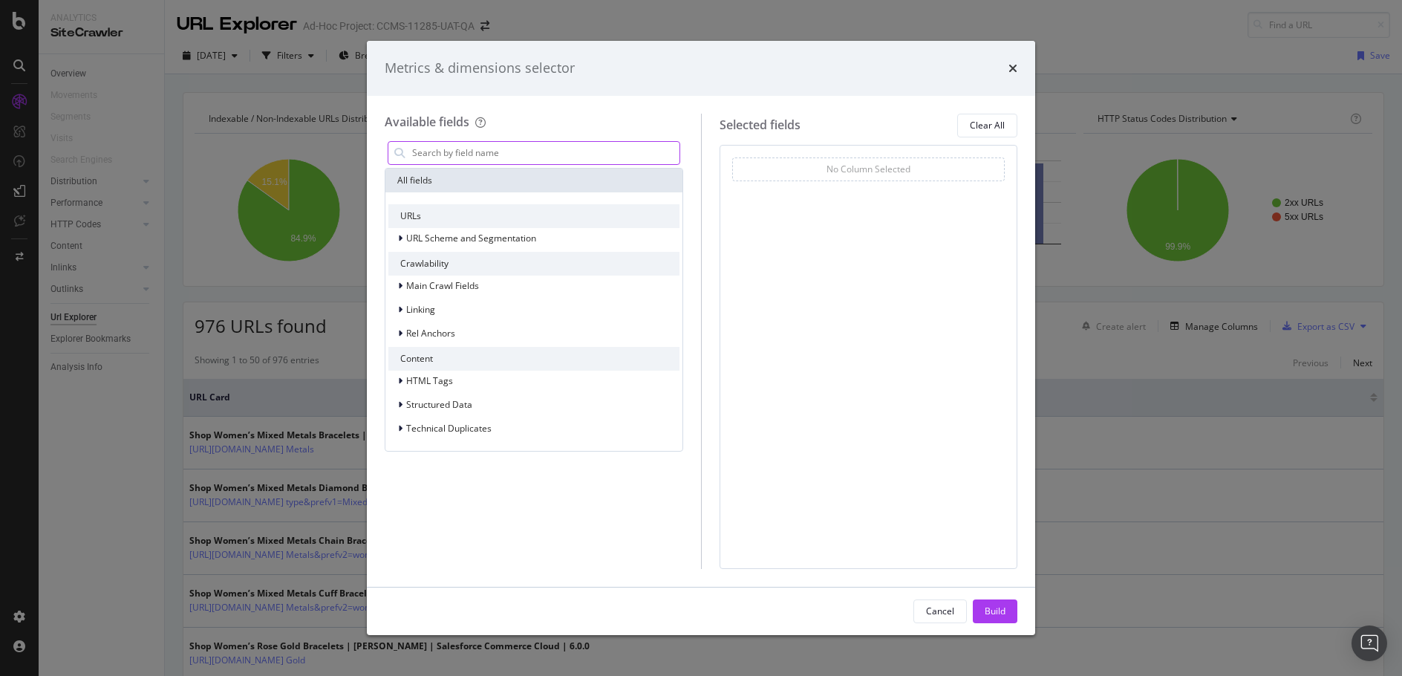
click at [523, 156] on input "modal" at bounding box center [545, 153] width 269 height 22
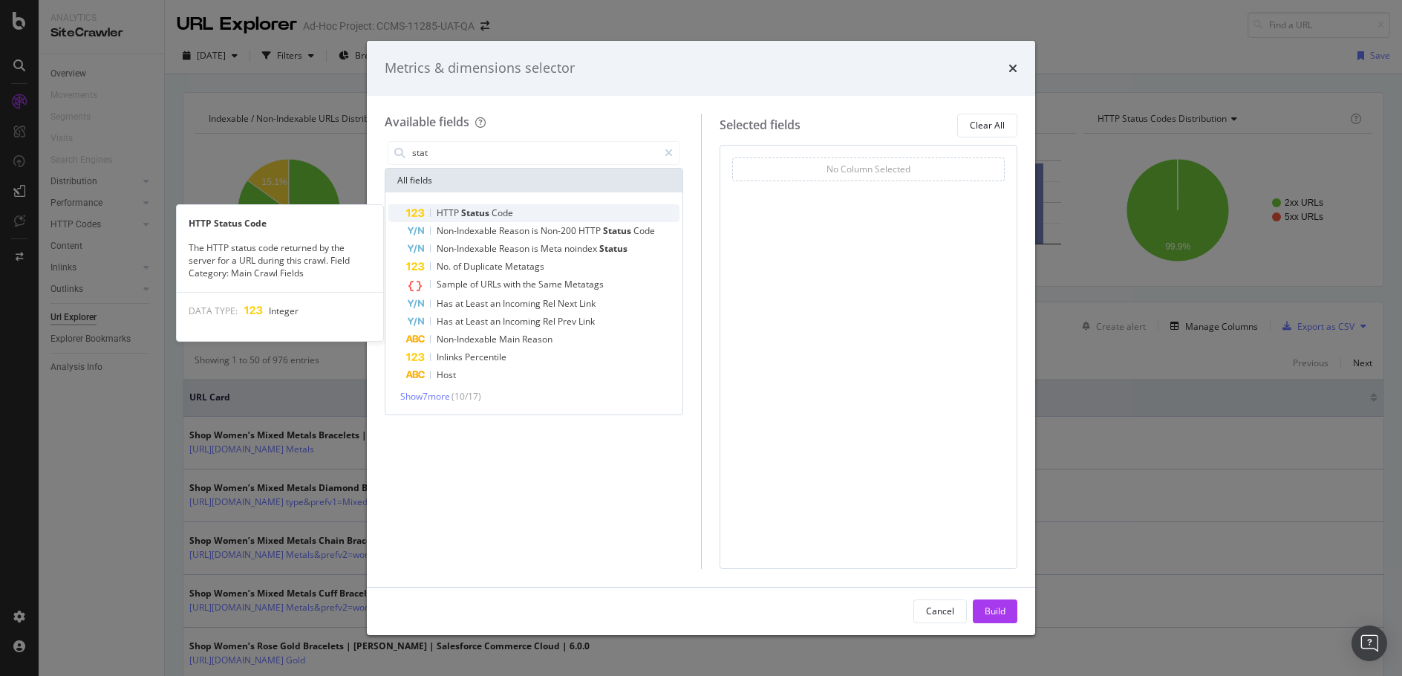
click at [519, 211] on div "HTTP Status Code" at bounding box center [542, 213] width 273 height 18
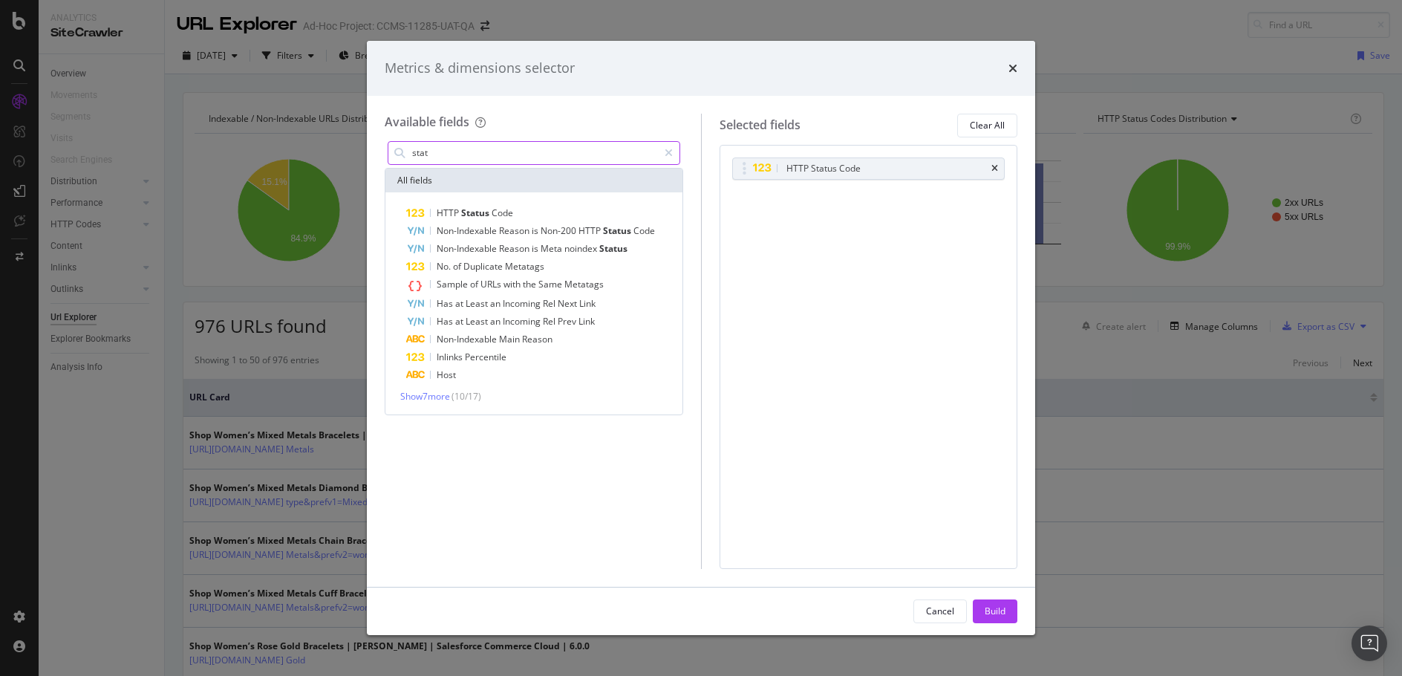
click at [580, 157] on input "stat" at bounding box center [534, 153] width 247 height 22
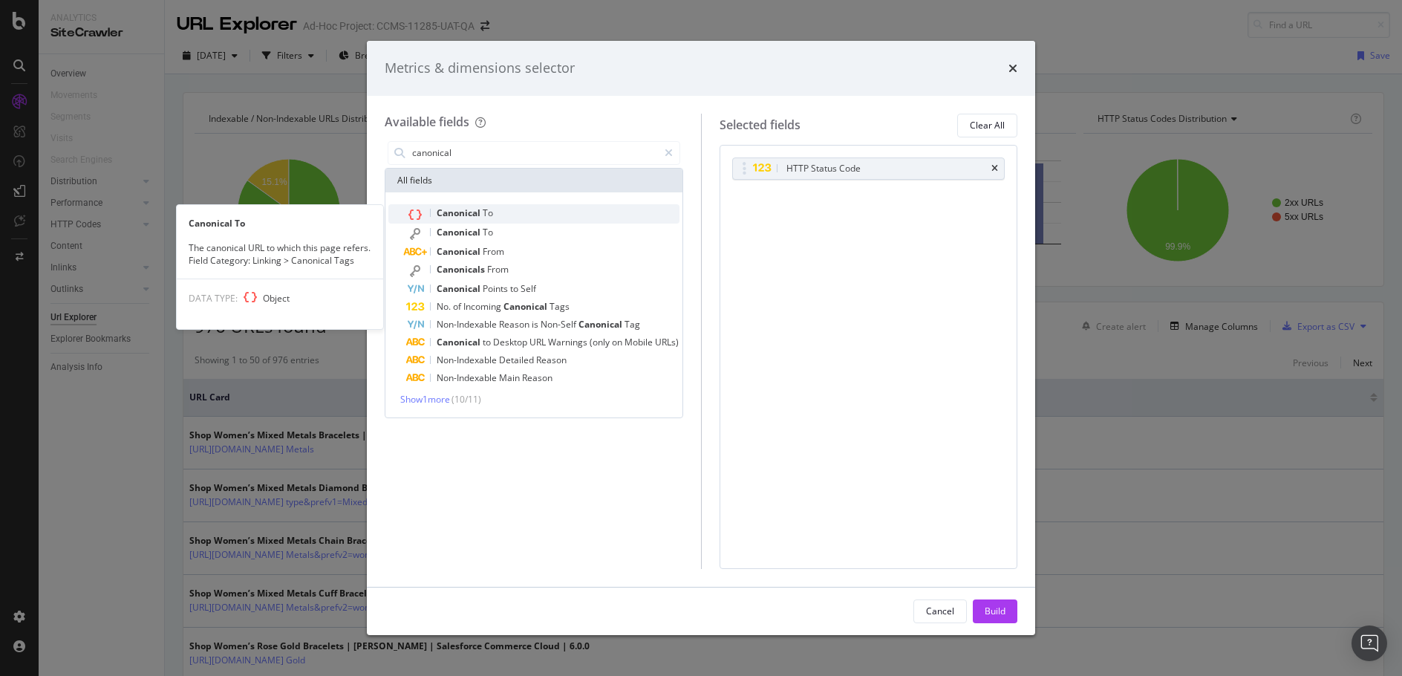
click at [517, 204] on div "Canonical To" at bounding box center [542, 213] width 273 height 19
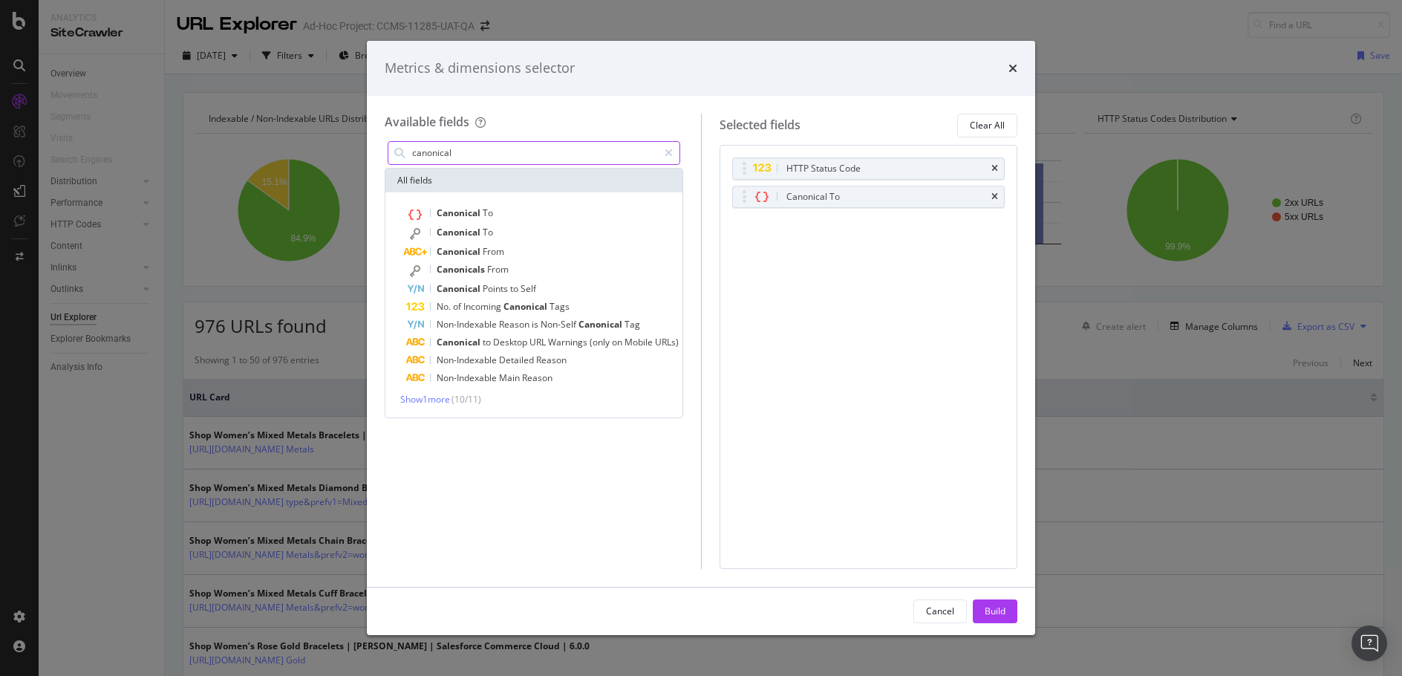
click at [599, 152] on input "canonical" at bounding box center [534, 153] width 247 height 22
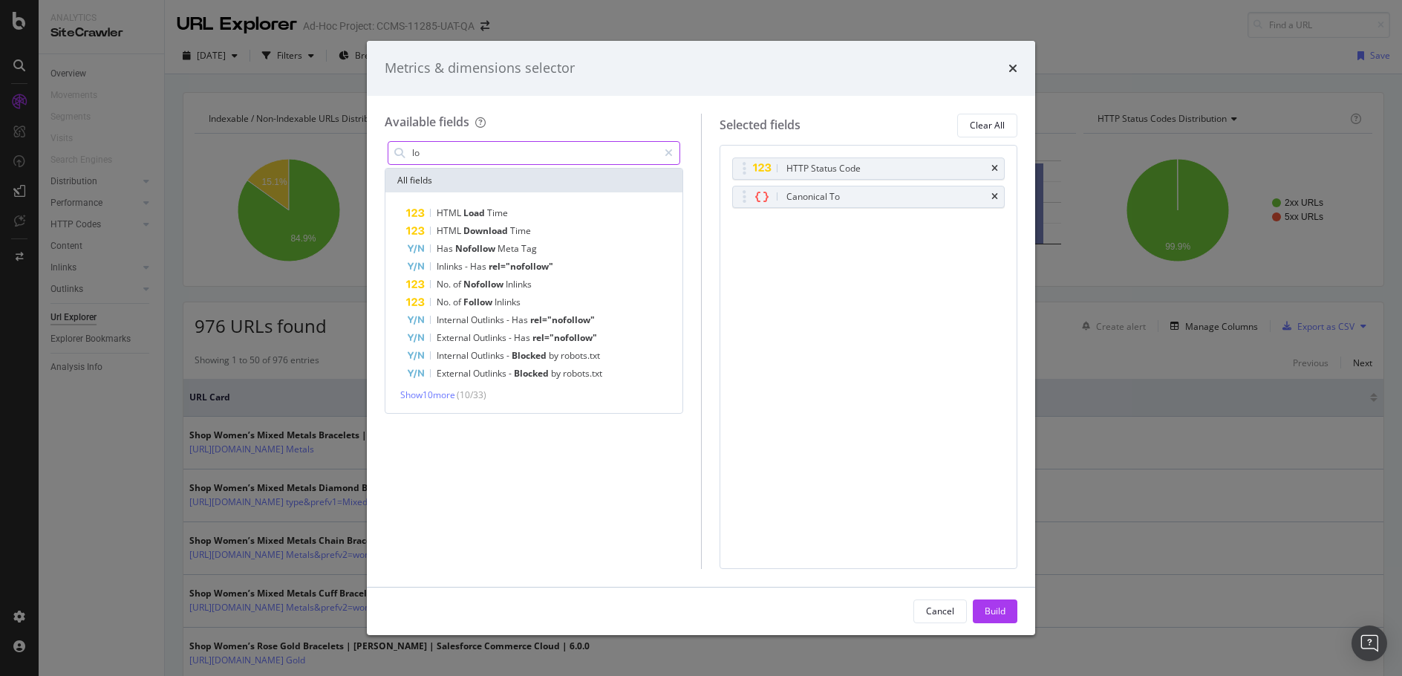
type input "l"
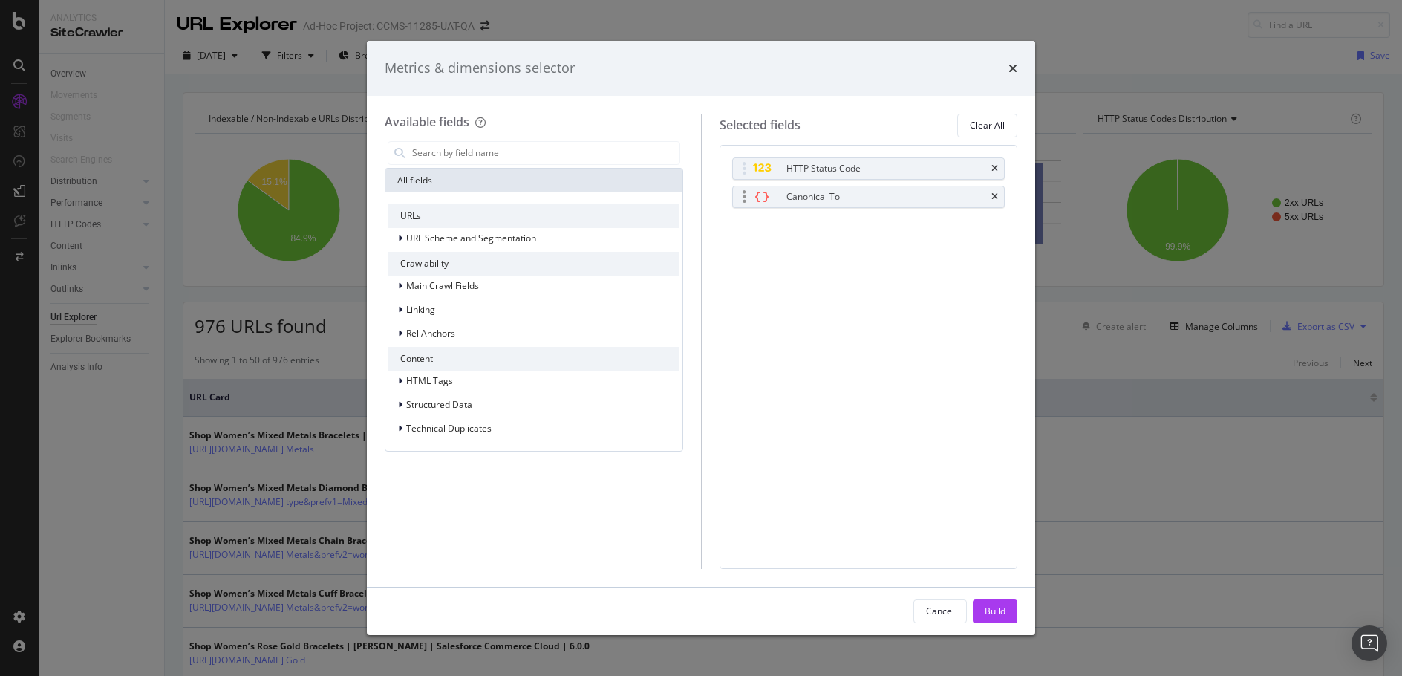
click at [891, 202] on div "Canonical To" at bounding box center [887, 196] width 206 height 15
click at [1000, 611] on div "Build" at bounding box center [995, 611] width 21 height 13
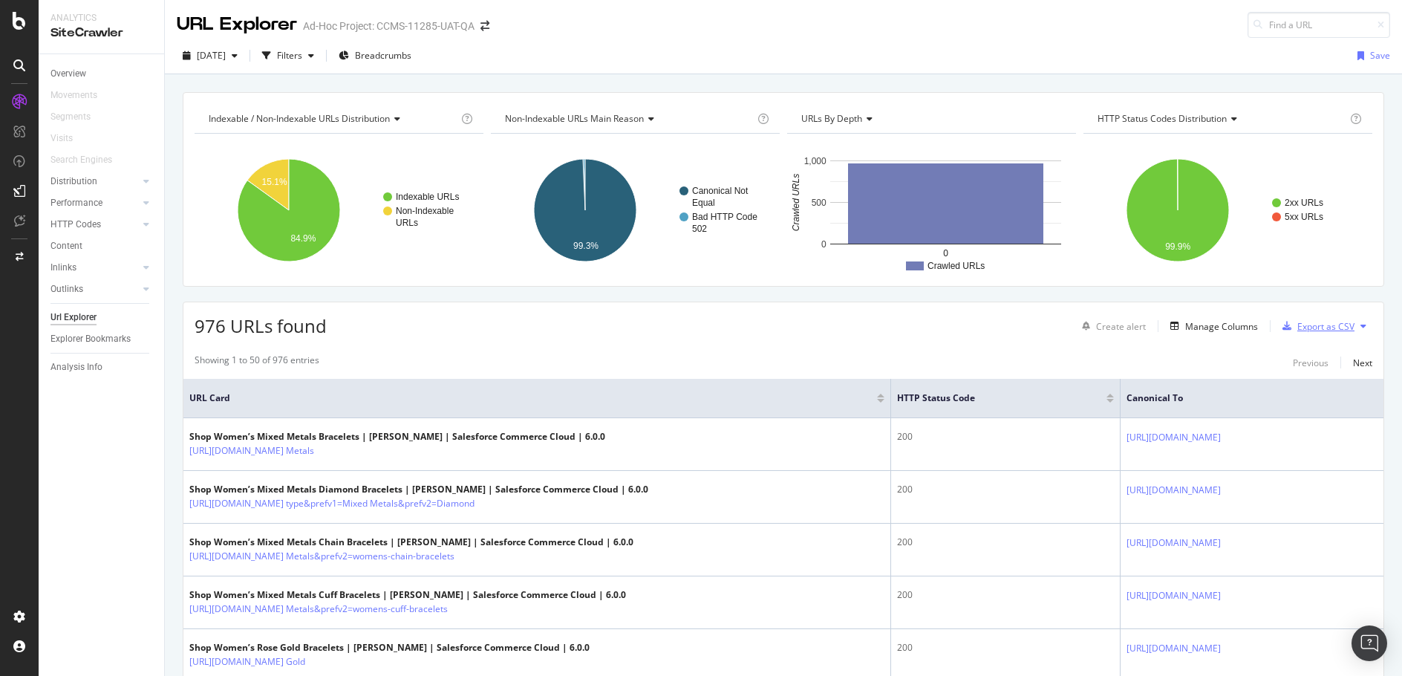
click at [1306, 322] on div "Export as CSV" at bounding box center [1326, 326] width 57 height 13
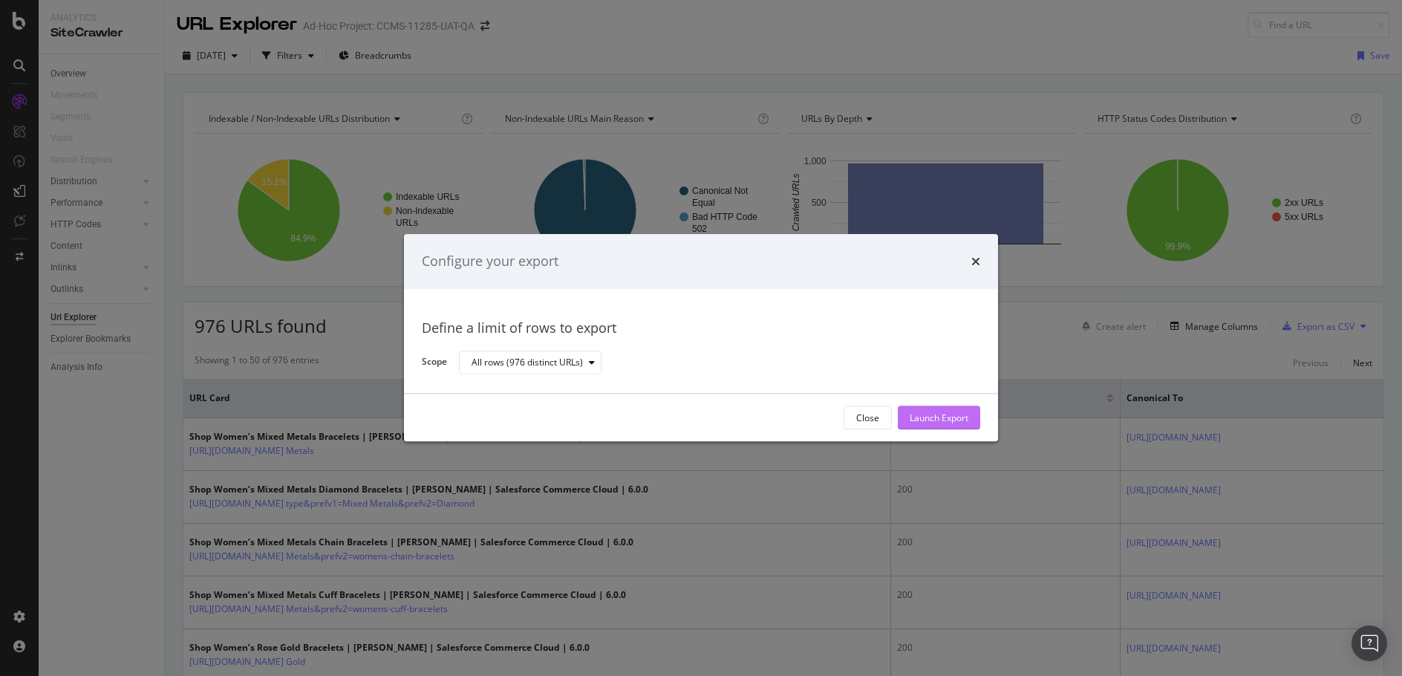
click at [950, 417] on div "Launch Export" at bounding box center [939, 418] width 59 height 13
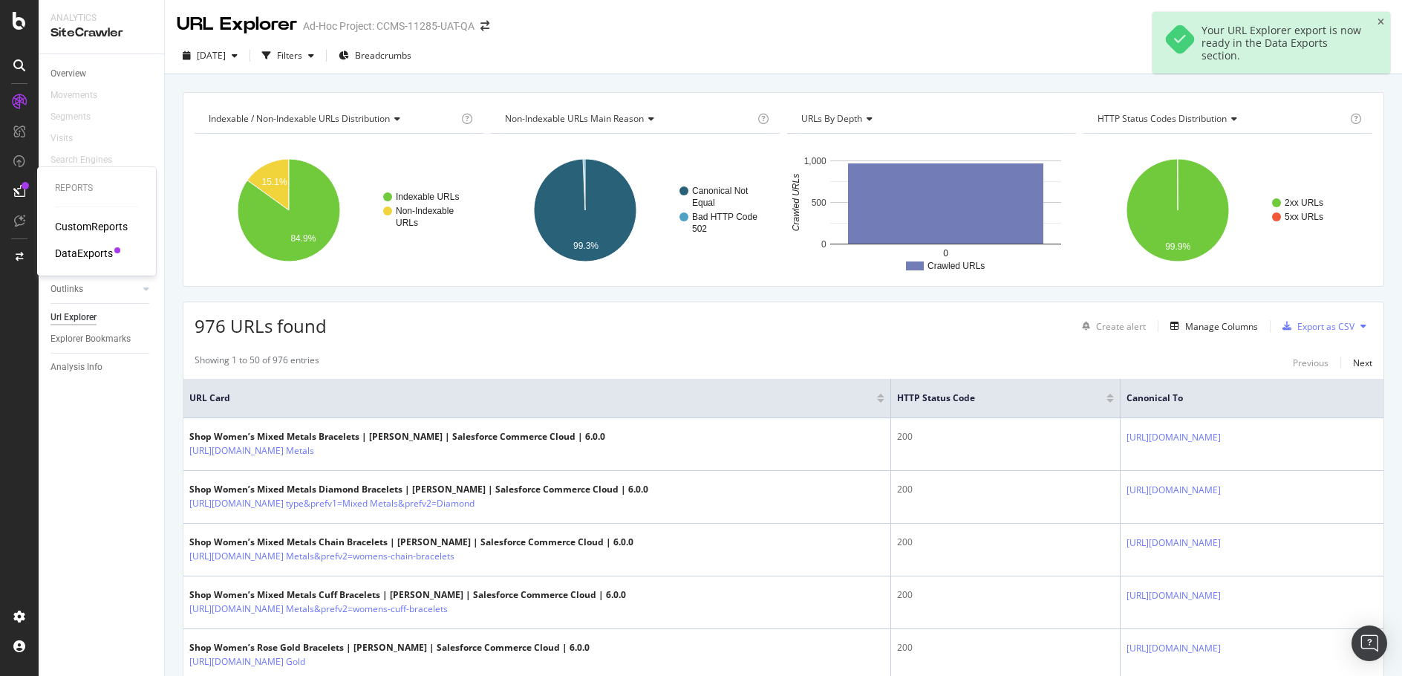
click at [96, 252] on div "DataExports" at bounding box center [84, 253] width 58 height 15
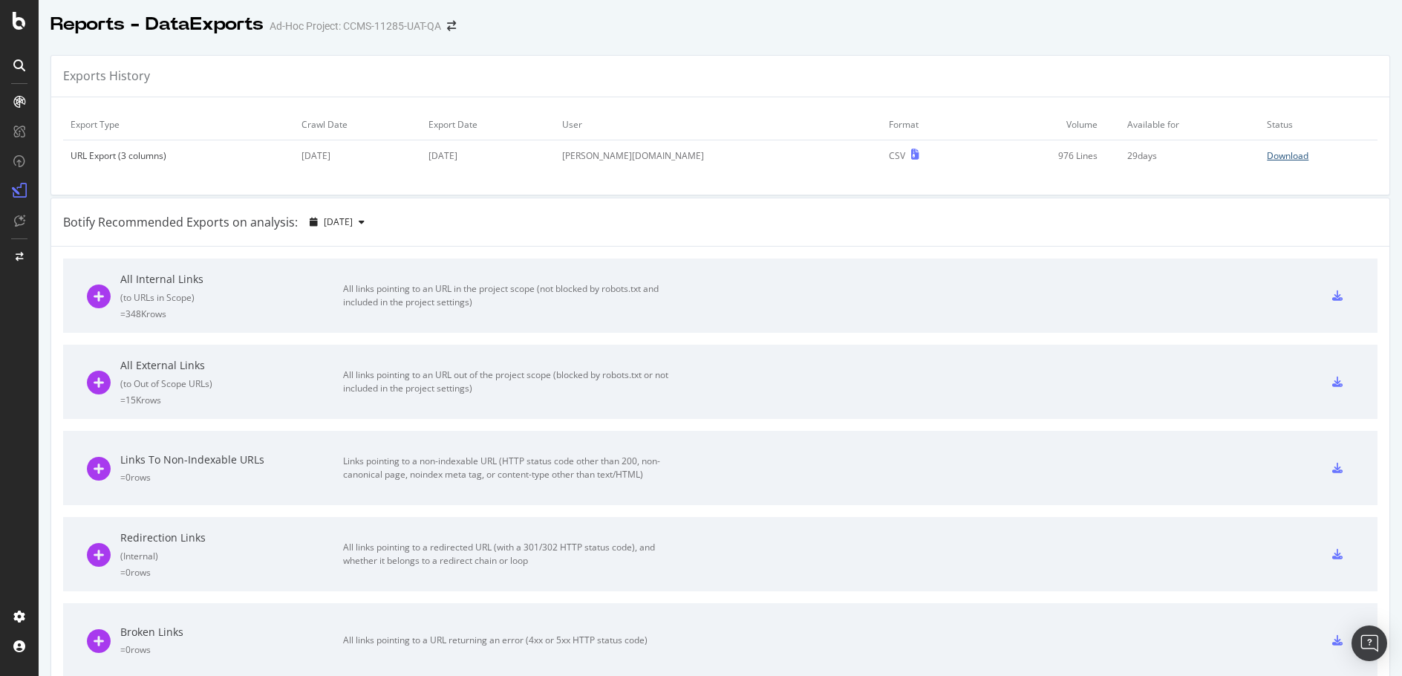
click at [1267, 157] on div "Download" at bounding box center [1288, 155] width 42 height 13
